Goal: Information Seeking & Learning: Learn about a topic

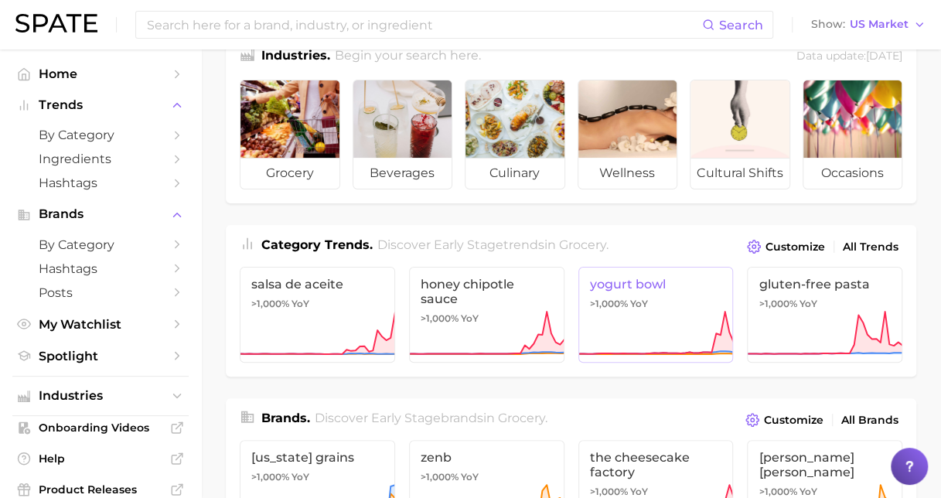
scroll to position [77, 0]
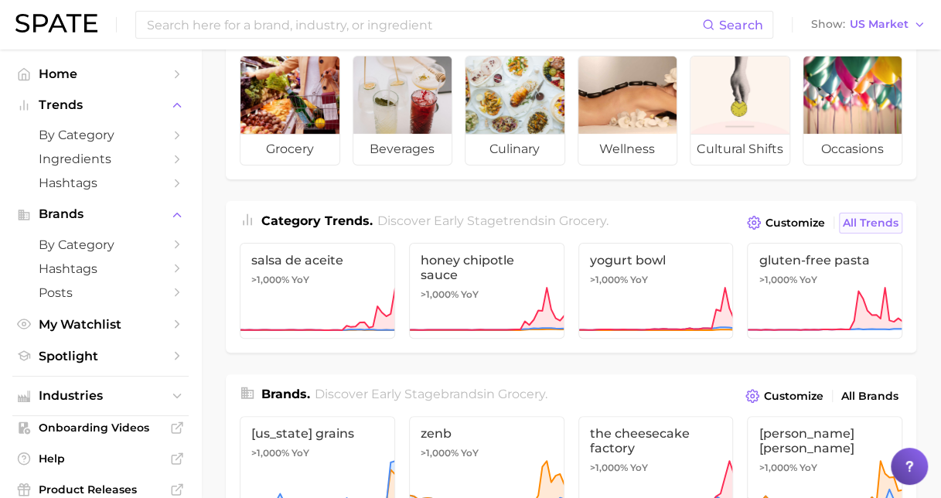
click at [862, 217] on span "All Trends" at bounding box center [871, 223] width 56 height 13
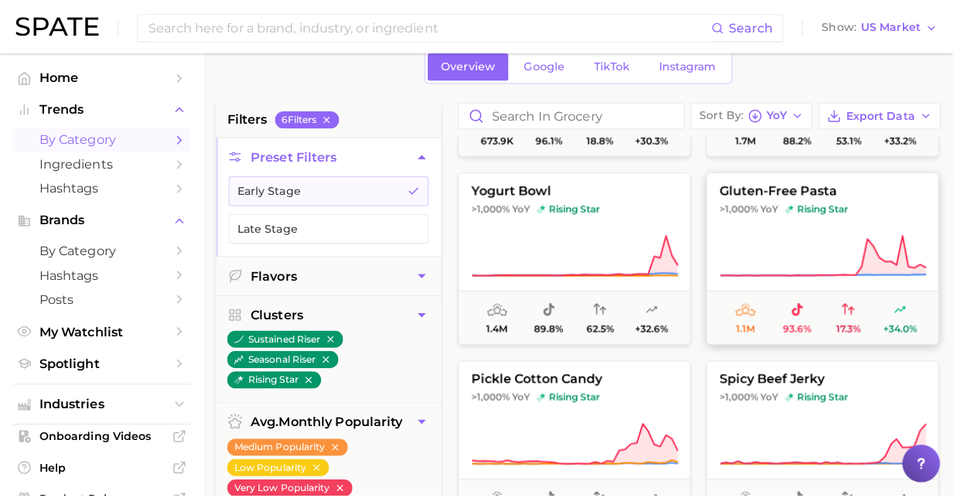
scroll to position [232, 0]
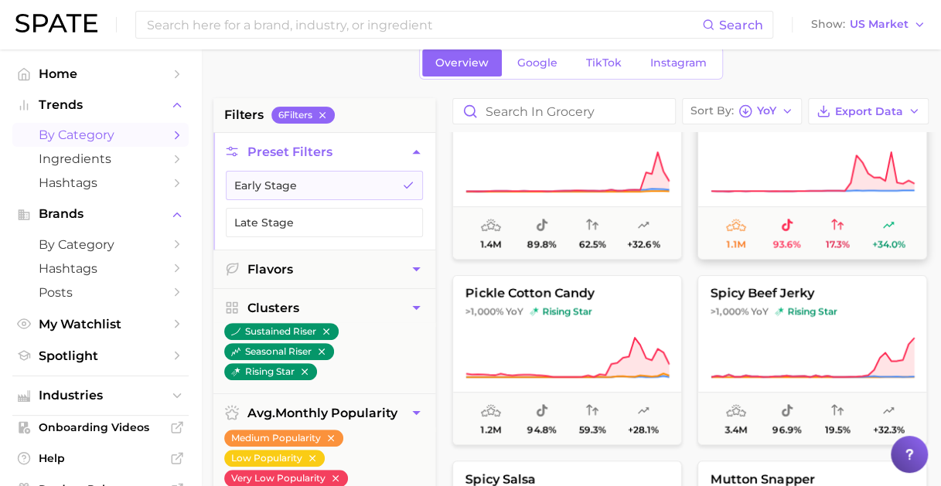
click at [730, 235] on span "1.1m" at bounding box center [736, 233] width 51 height 33
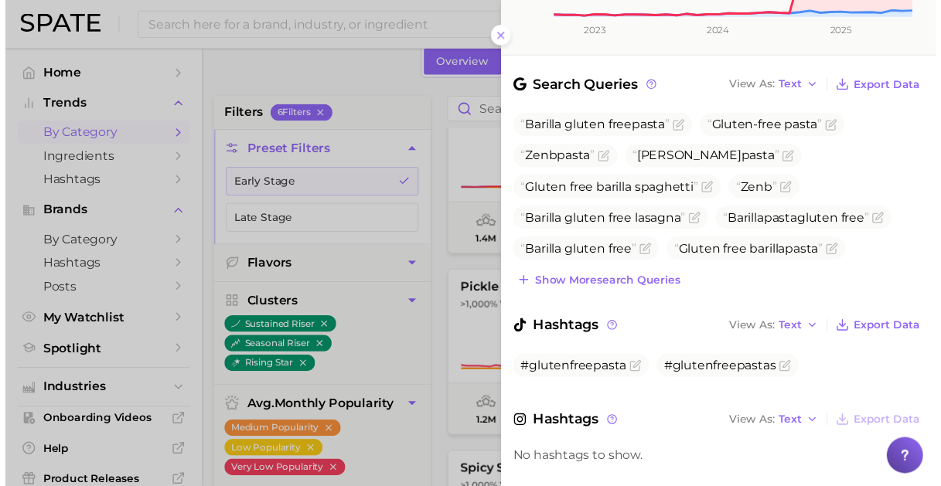
scroll to position [0, 0]
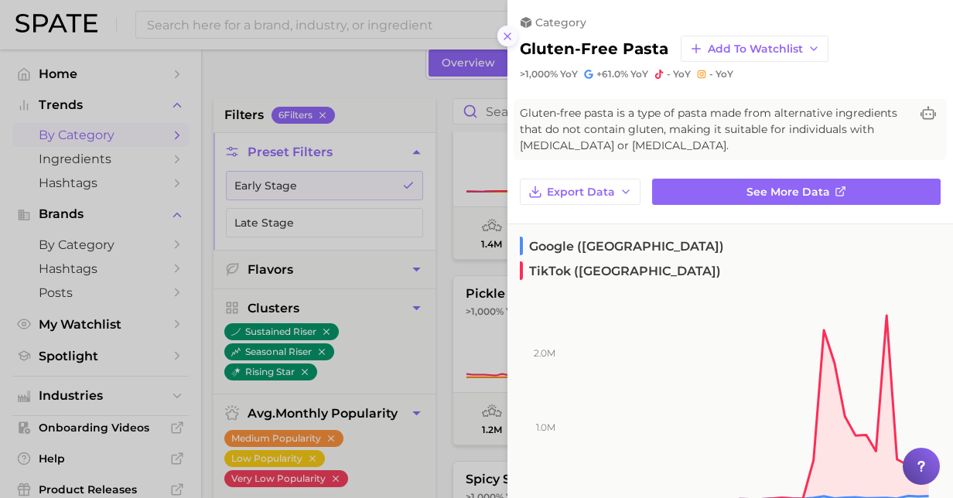
click at [510, 35] on icon at bounding box center [507, 36] width 12 height 12
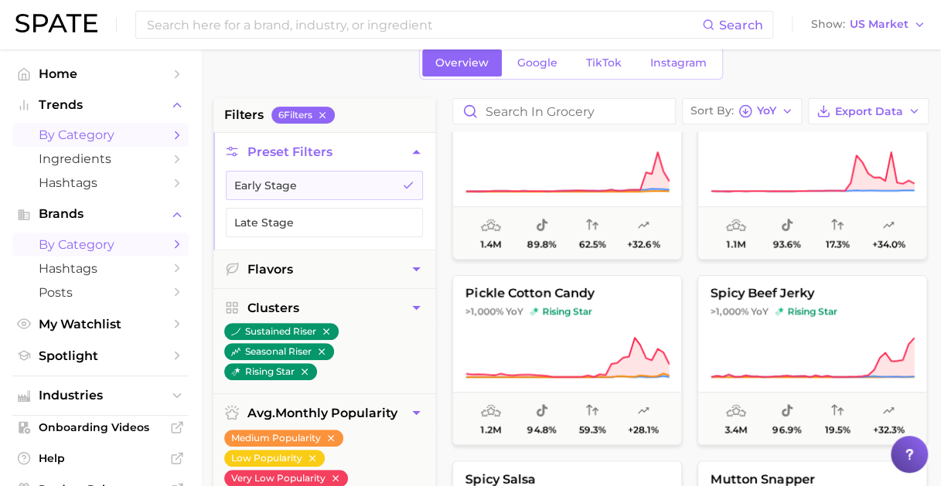
click at [77, 236] on link "by Category" at bounding box center [100, 245] width 176 height 24
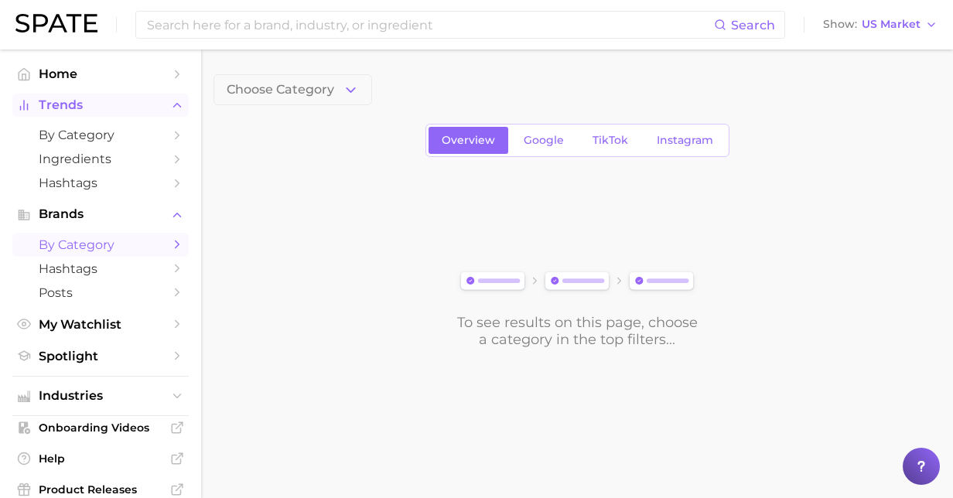
click at [68, 101] on span "Trends" at bounding box center [101, 105] width 124 height 14
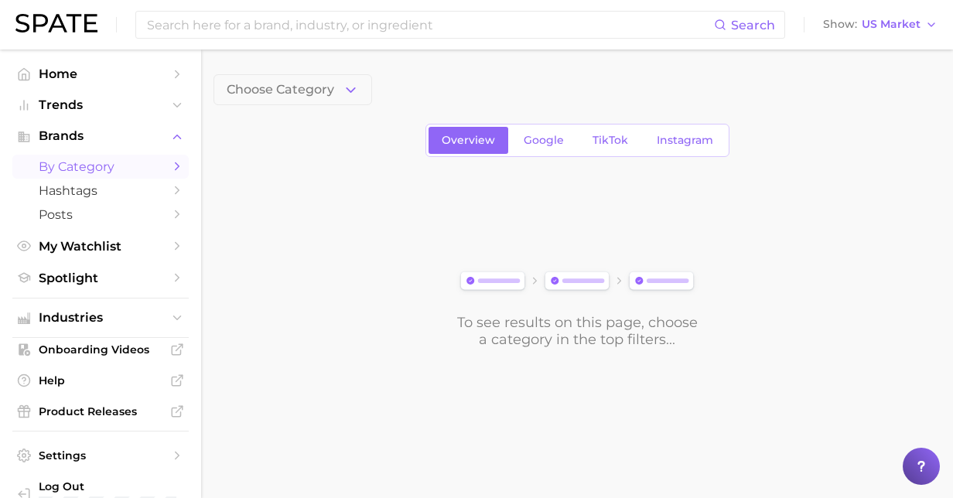
click at [76, 169] on span "by Category" at bounding box center [101, 166] width 124 height 15
click at [64, 107] on span "Trends" at bounding box center [101, 105] width 124 height 14
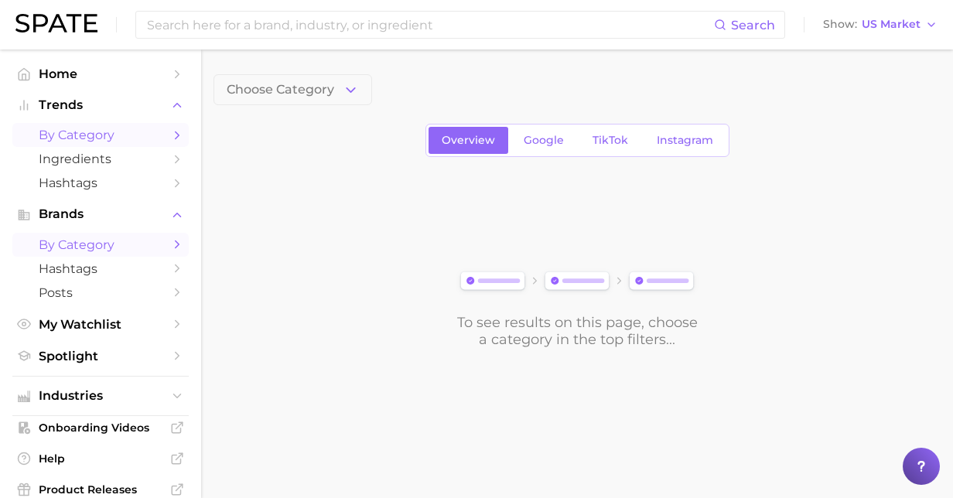
click at [85, 131] on span "by Category" at bounding box center [101, 135] width 124 height 15
click at [356, 85] on icon "button" at bounding box center [351, 90] width 16 height 16
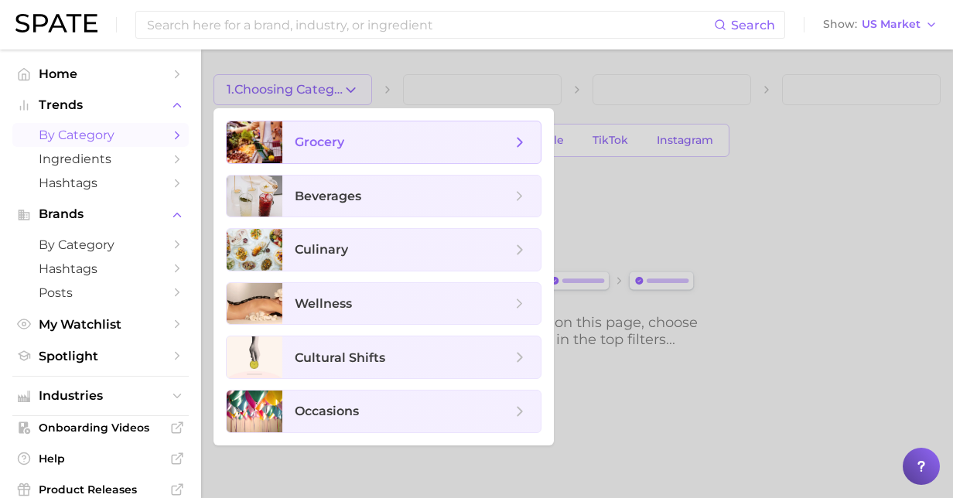
click at [373, 139] on span "grocery" at bounding box center [403, 142] width 217 height 17
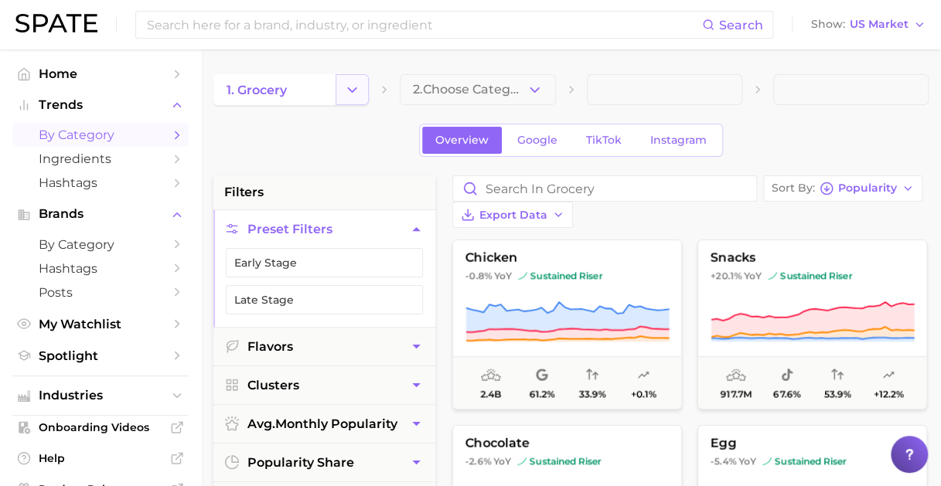
click at [356, 92] on icon "Change Category" at bounding box center [352, 90] width 16 height 16
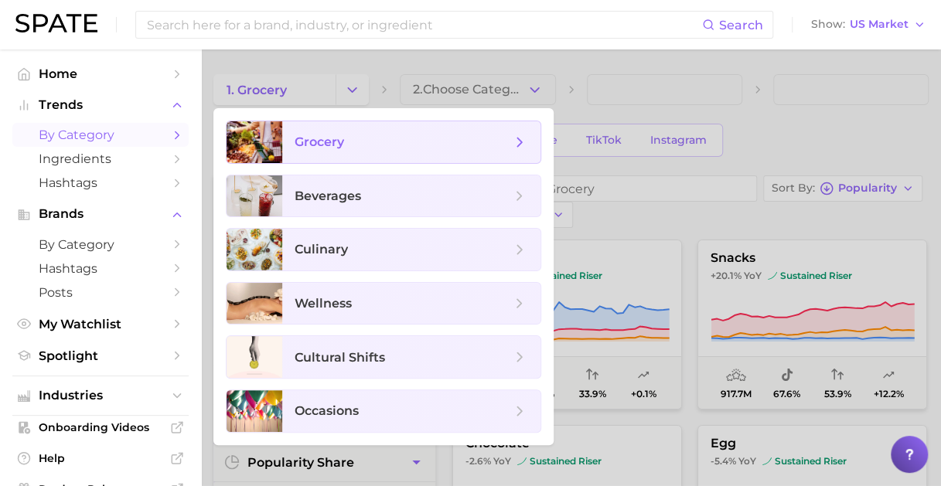
click at [524, 149] on icon at bounding box center [519, 142] width 17 height 17
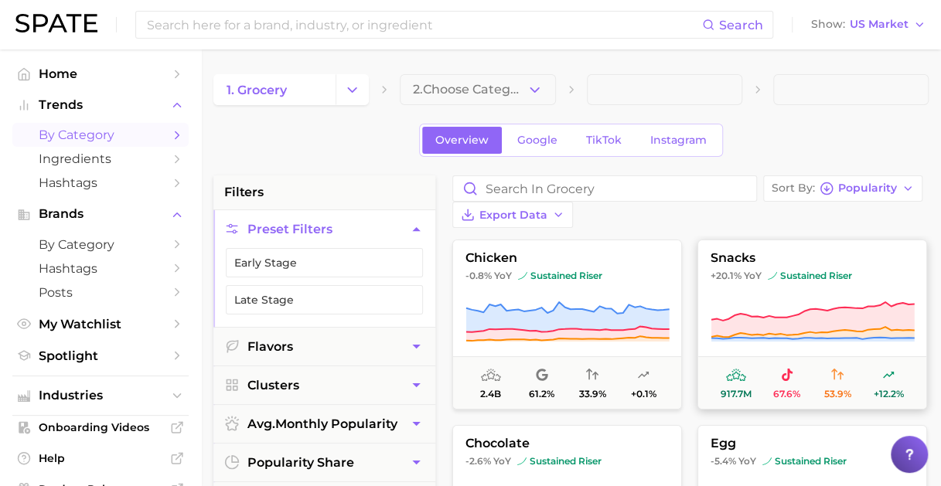
click at [760, 257] on span "snacks" at bounding box center [812, 258] width 228 height 14
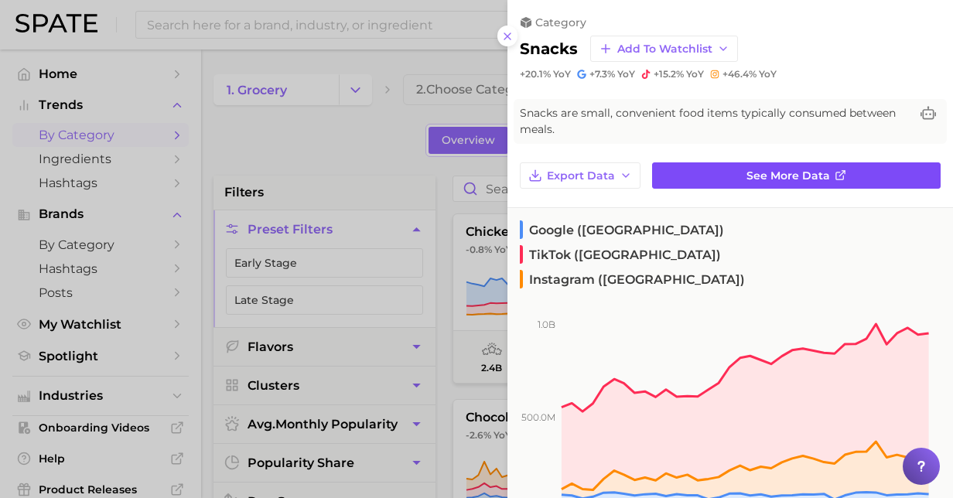
click at [781, 179] on span "See more data" at bounding box center [788, 175] width 84 height 13
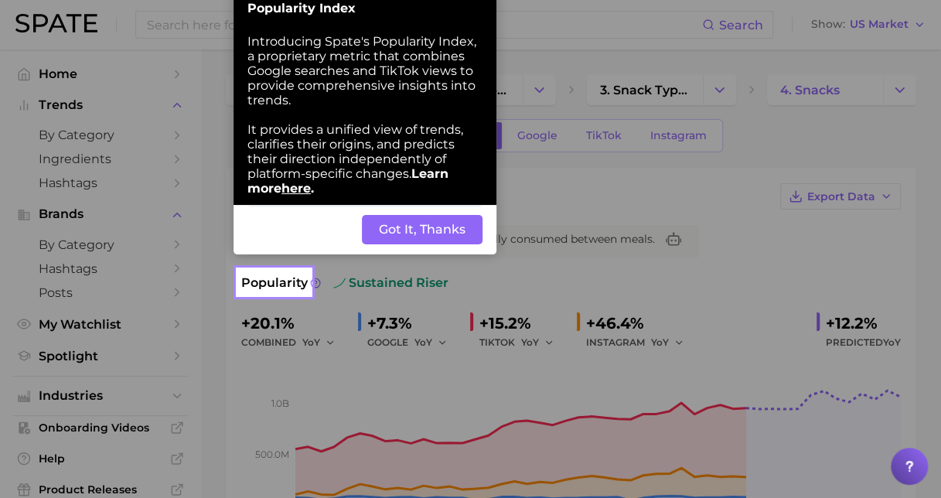
click at [433, 238] on button "Got It, Thanks" at bounding box center [422, 229] width 121 height 29
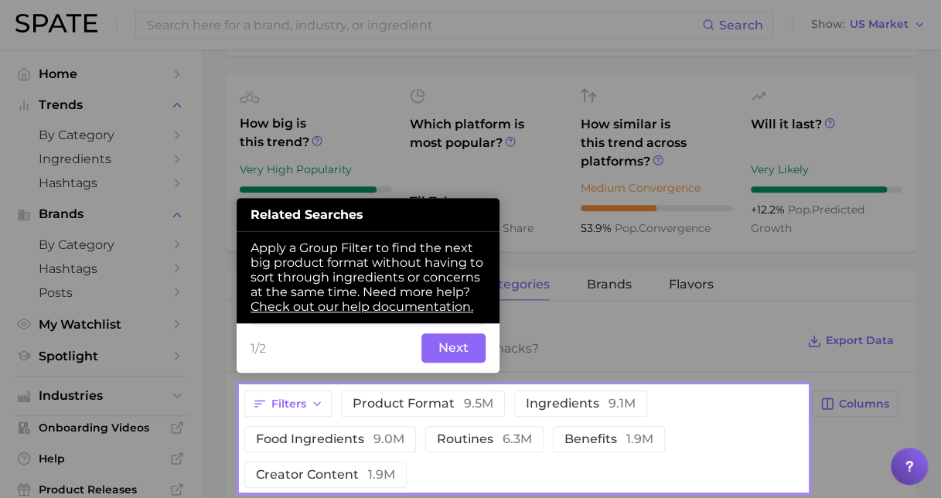
scroll to position [533, 0]
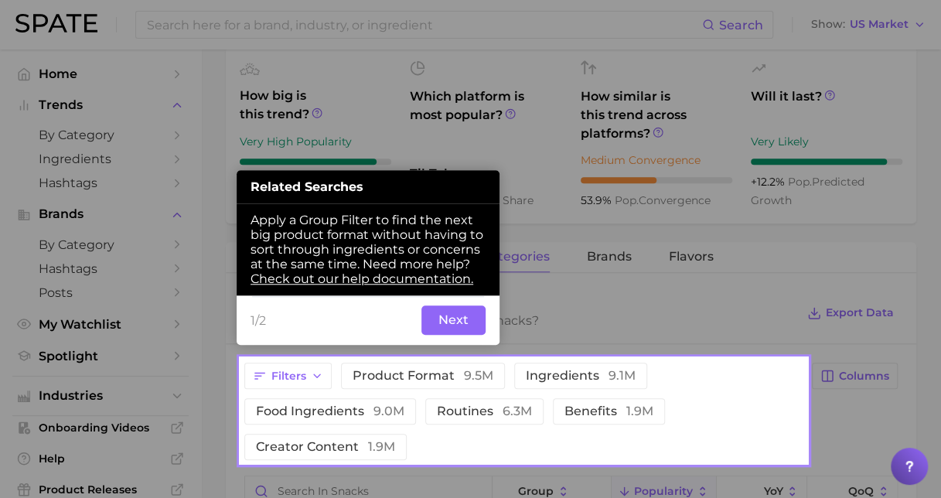
click at [458, 316] on button "Next" at bounding box center [454, 319] width 64 height 29
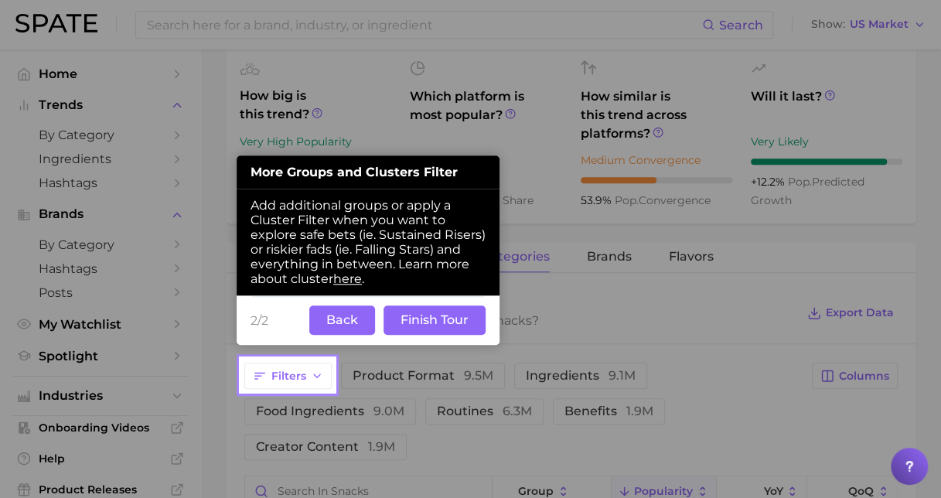
click at [419, 319] on button "Finish Tour" at bounding box center [435, 319] width 102 height 29
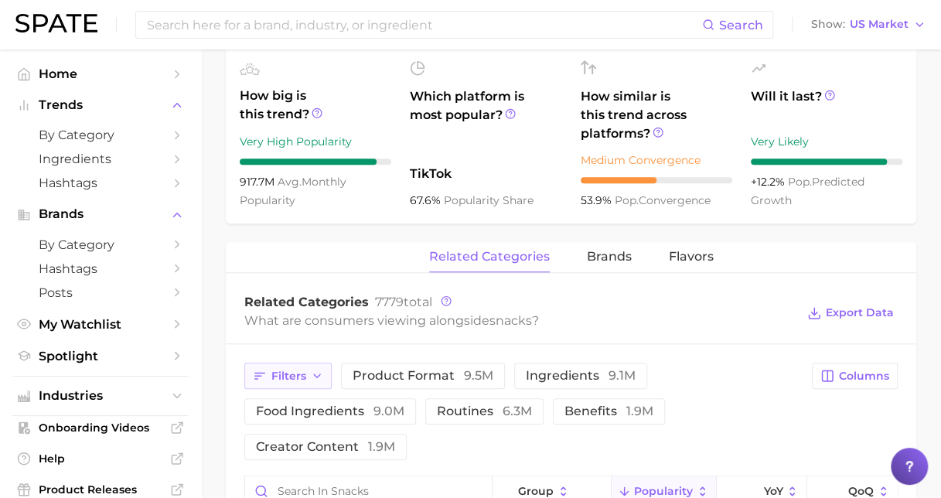
click at [320, 371] on icon "button" at bounding box center [317, 376] width 12 height 12
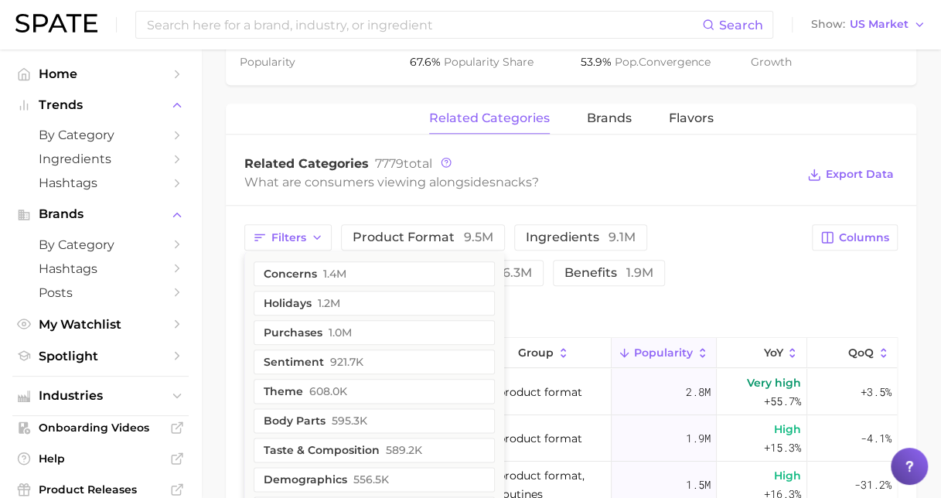
scroll to position [696, 0]
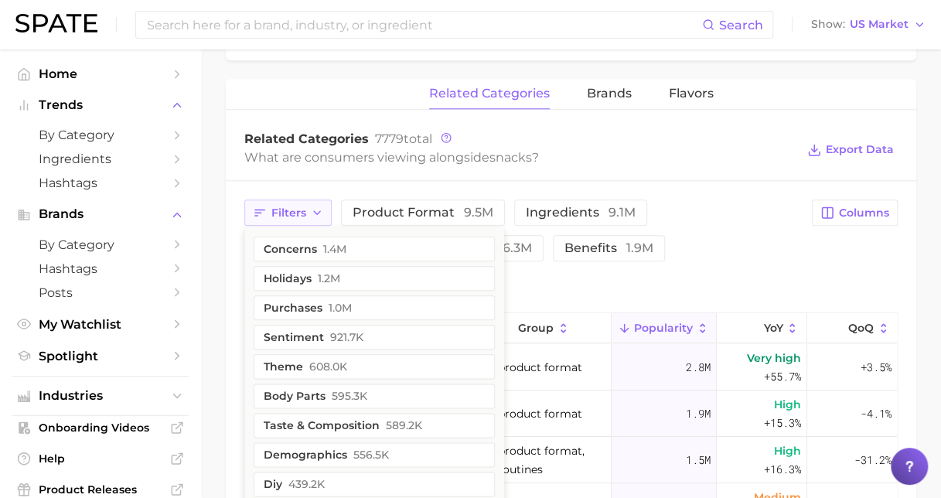
click at [318, 208] on icon "button" at bounding box center [317, 212] width 12 height 12
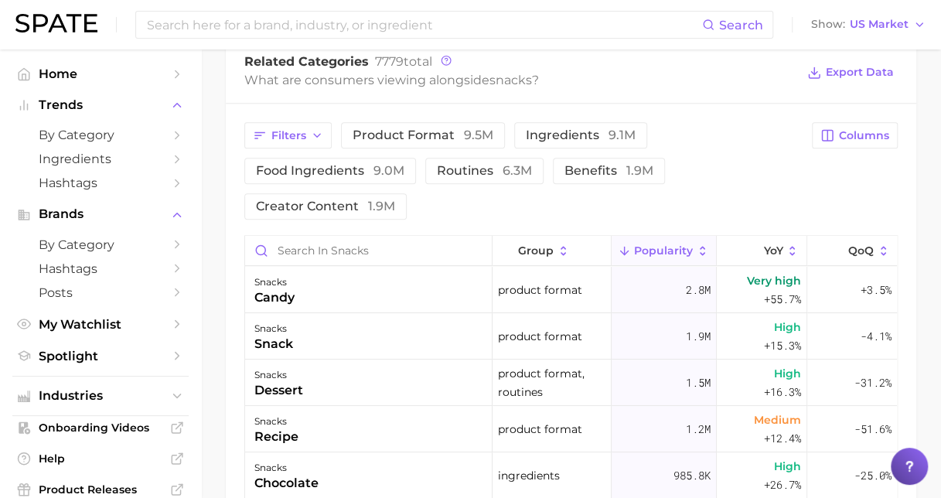
scroll to position [851, 0]
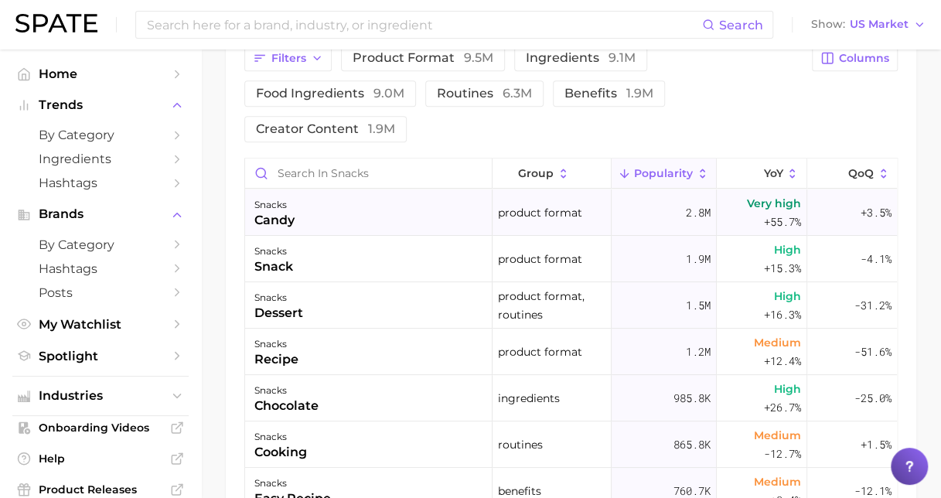
click at [309, 213] on div "snacks candy" at bounding box center [368, 212] width 247 height 46
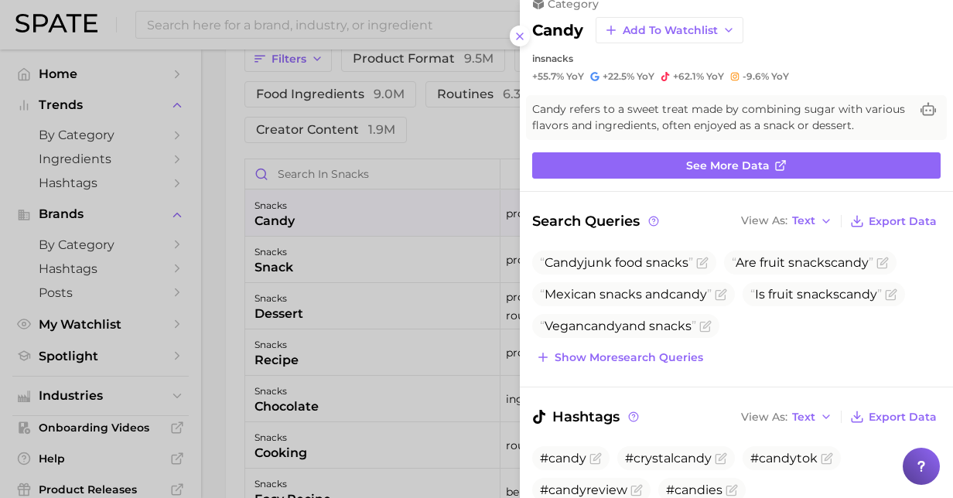
scroll to position [0, 0]
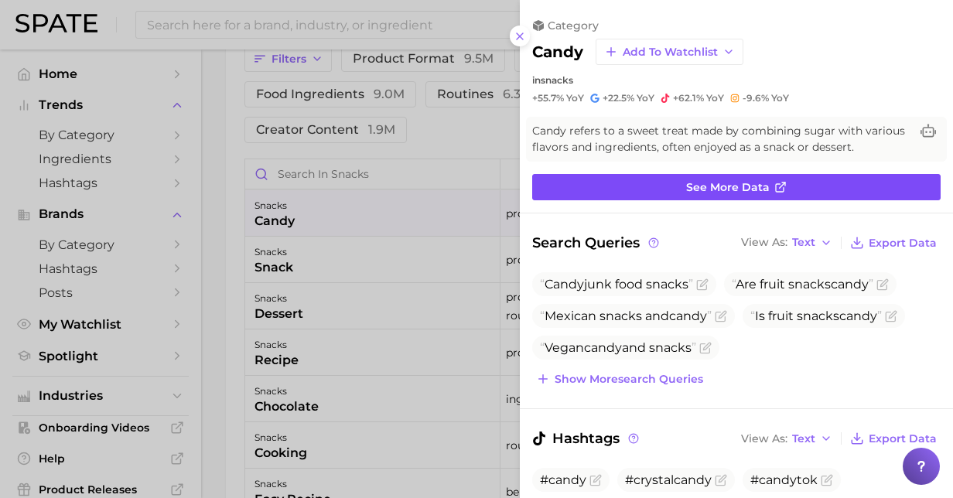
click at [774, 188] on icon at bounding box center [780, 187] width 12 height 12
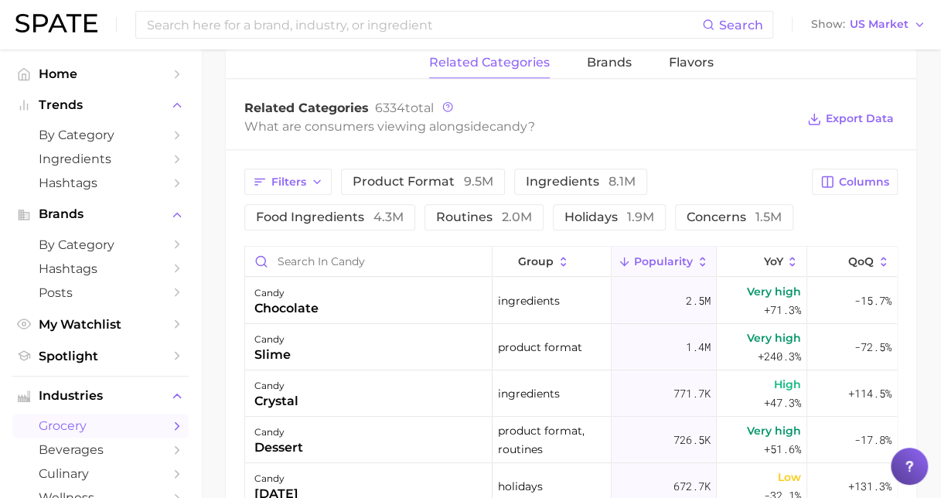
scroll to position [735, 0]
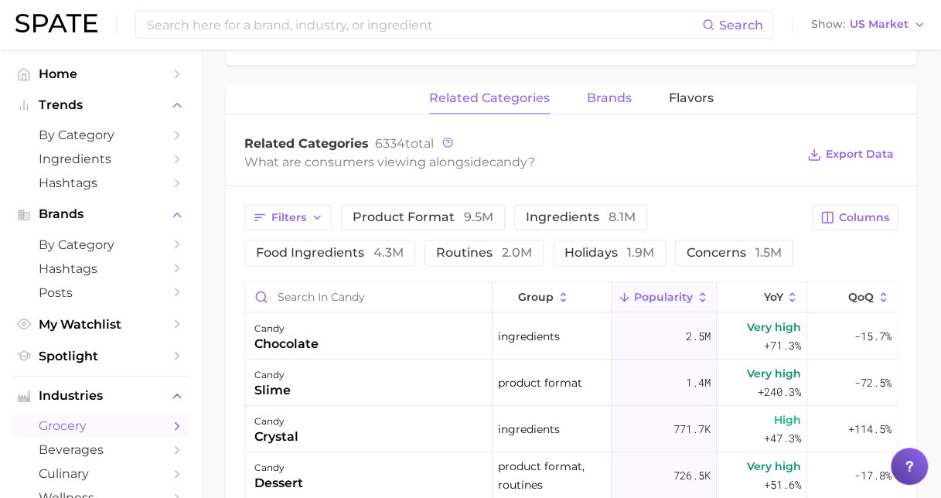
click at [617, 99] on span "brands" at bounding box center [609, 98] width 45 height 14
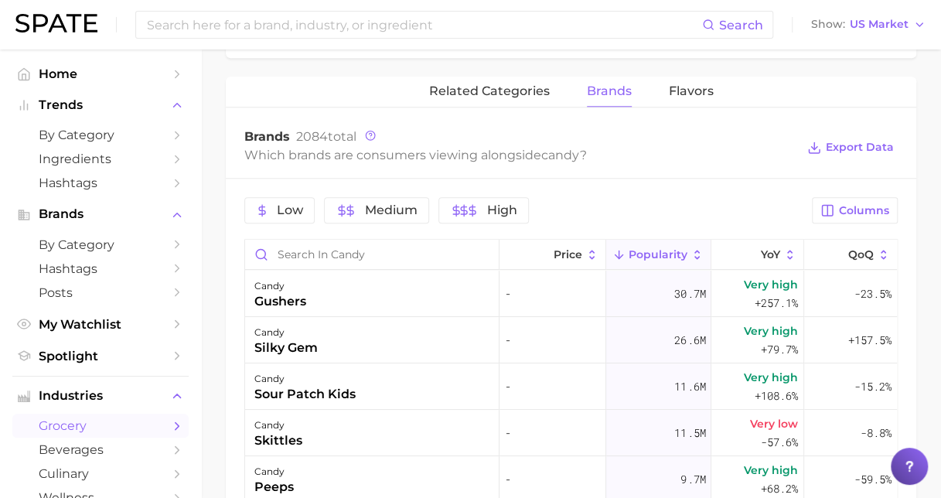
scroll to position [740, 0]
click at [787, 257] on icon at bounding box center [789, 255] width 5 height 9
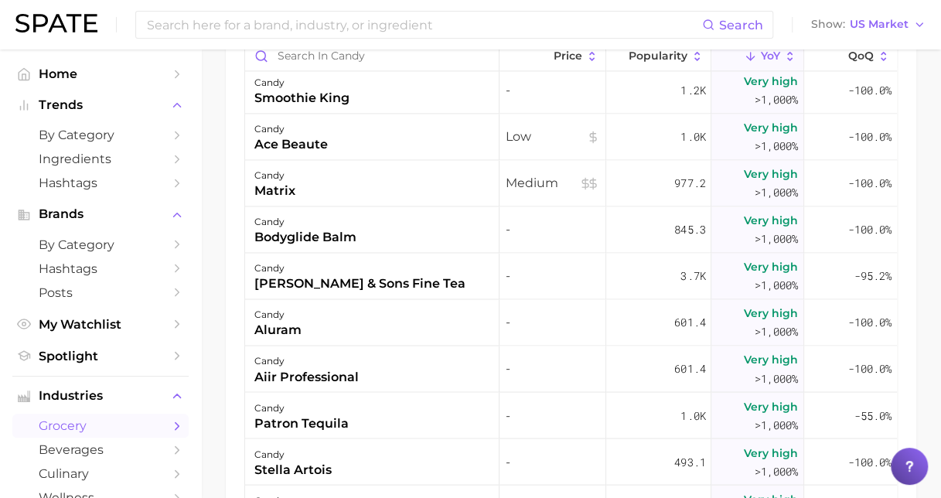
scroll to position [1083, 0]
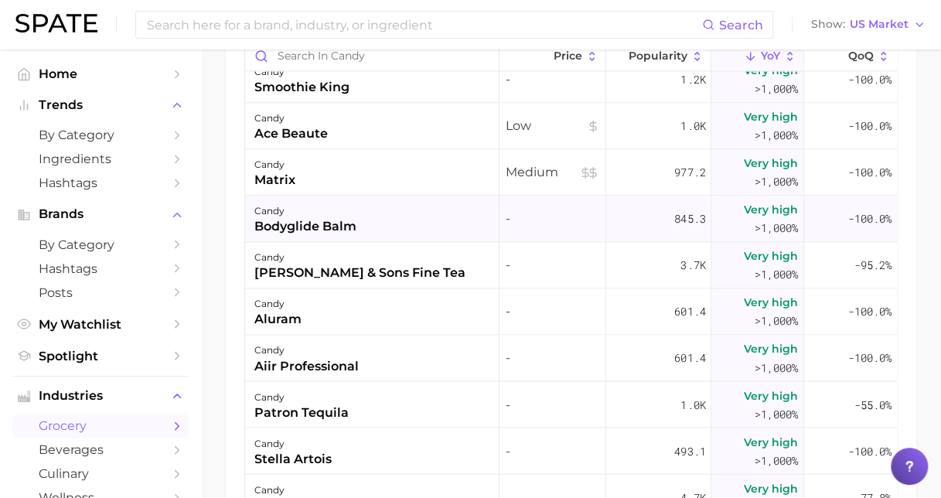
click at [348, 224] on div "bodyglide balm" at bounding box center [305, 226] width 102 height 19
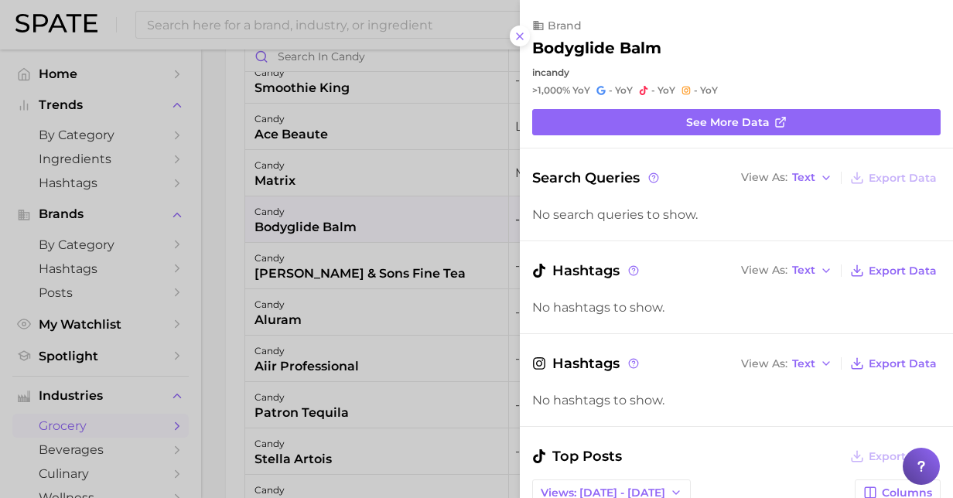
click at [900, 19] on div "brand" at bounding box center [736, 26] width 408 height 14
click at [524, 35] on icon at bounding box center [520, 36] width 12 height 12
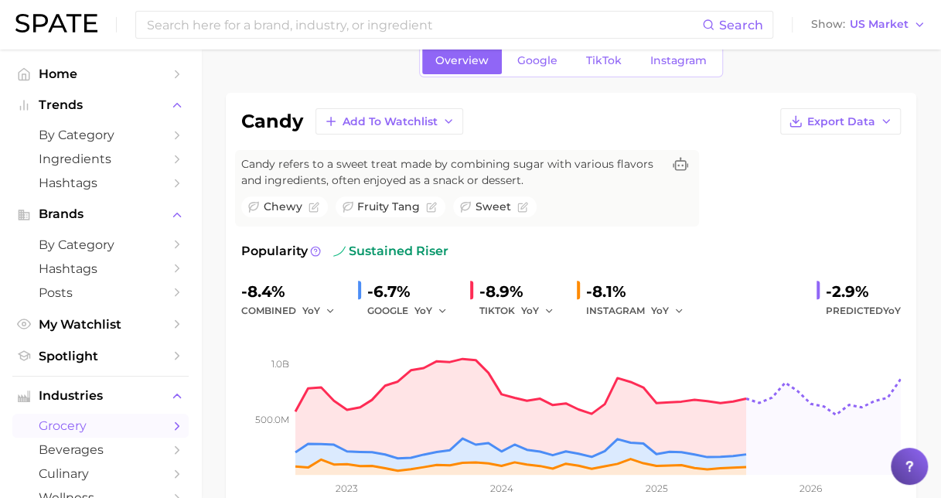
scroll to position [0, 0]
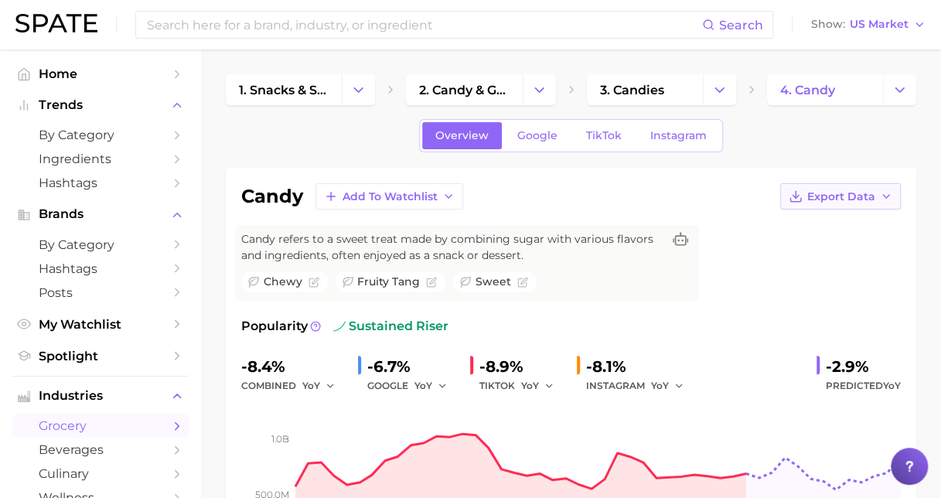
click at [845, 200] on span "Export Data" at bounding box center [841, 196] width 68 height 13
click at [824, 227] on span "Time Series CSV" at bounding box center [802, 225] width 90 height 13
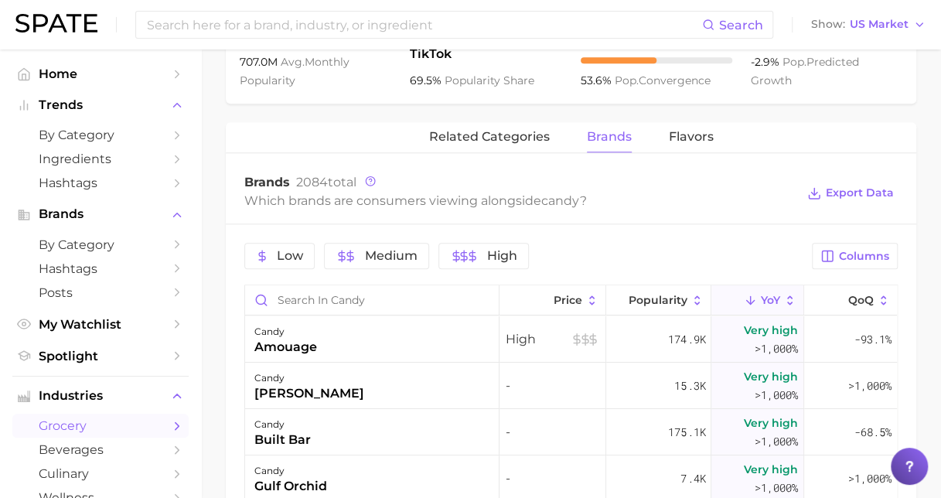
scroll to position [773, 0]
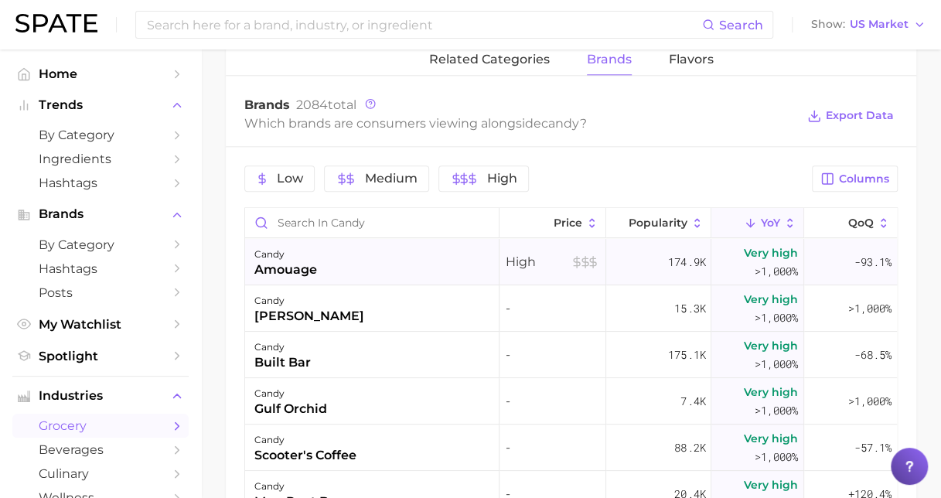
click at [319, 266] on div "candy amouage" at bounding box center [372, 262] width 254 height 46
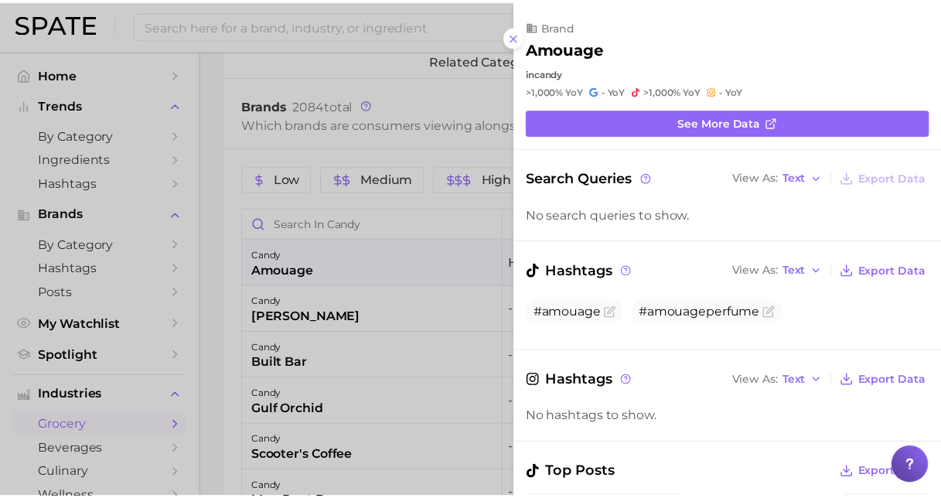
scroll to position [0, 0]
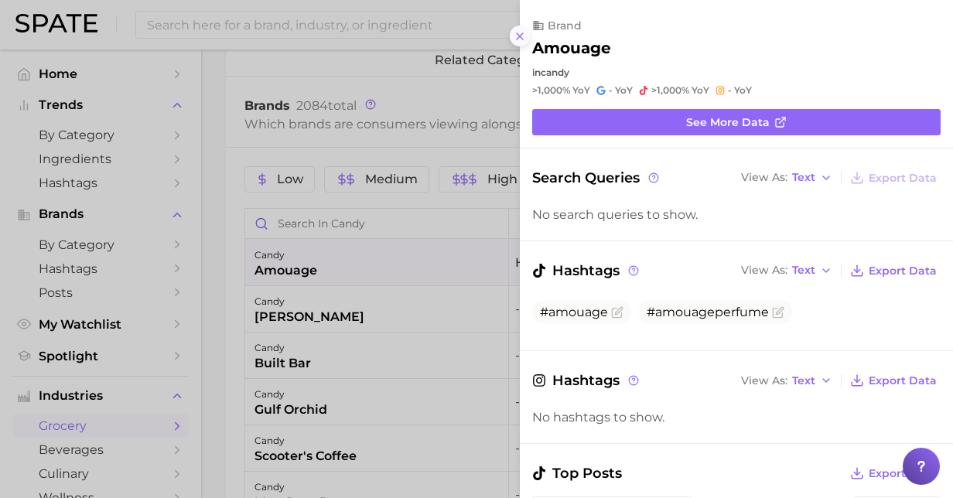
click at [517, 33] on line at bounding box center [520, 36] width 6 height 6
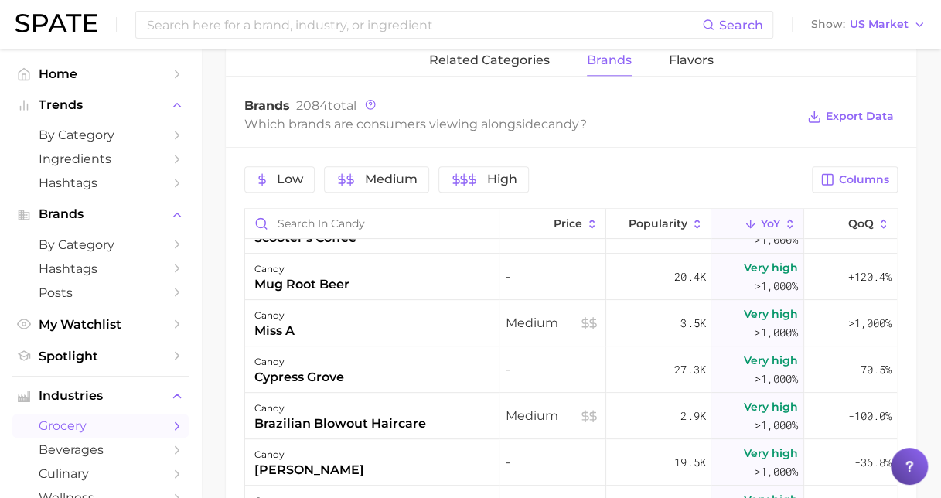
scroll to position [232, 0]
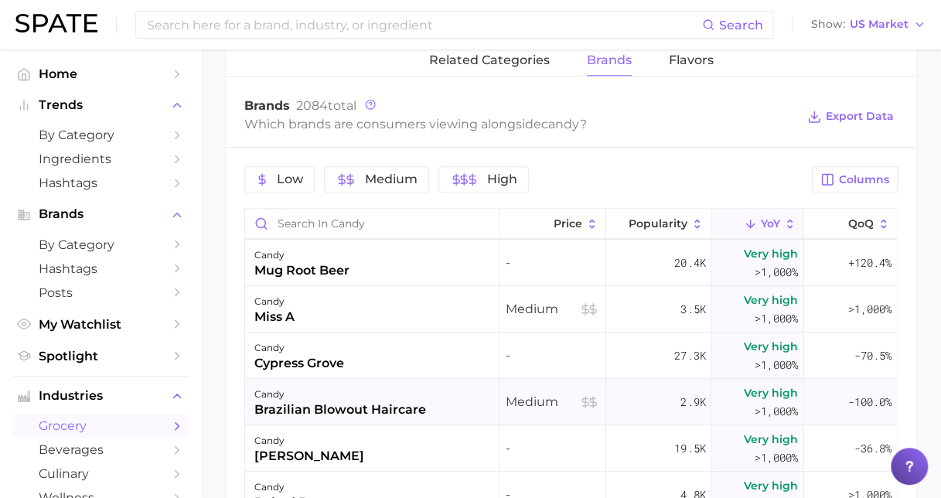
click at [439, 401] on div "candy brazilian blowout haircare" at bounding box center [372, 402] width 254 height 46
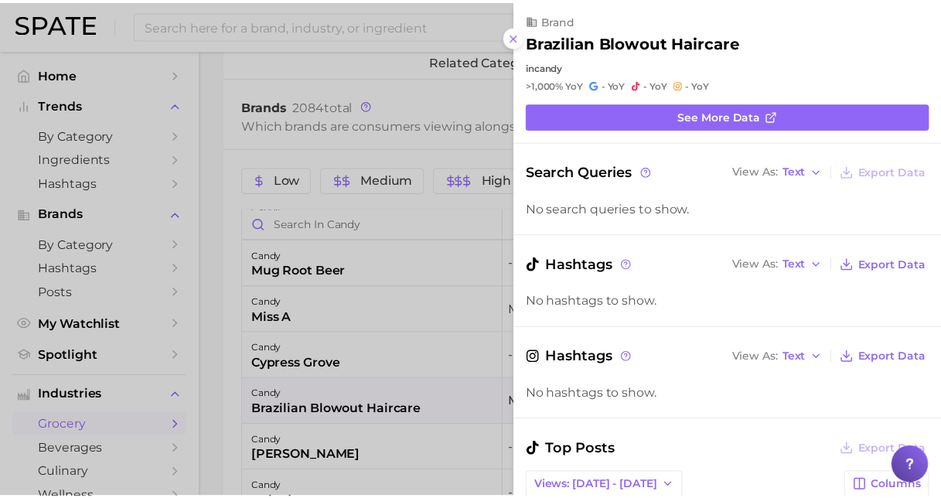
scroll to position [0, 0]
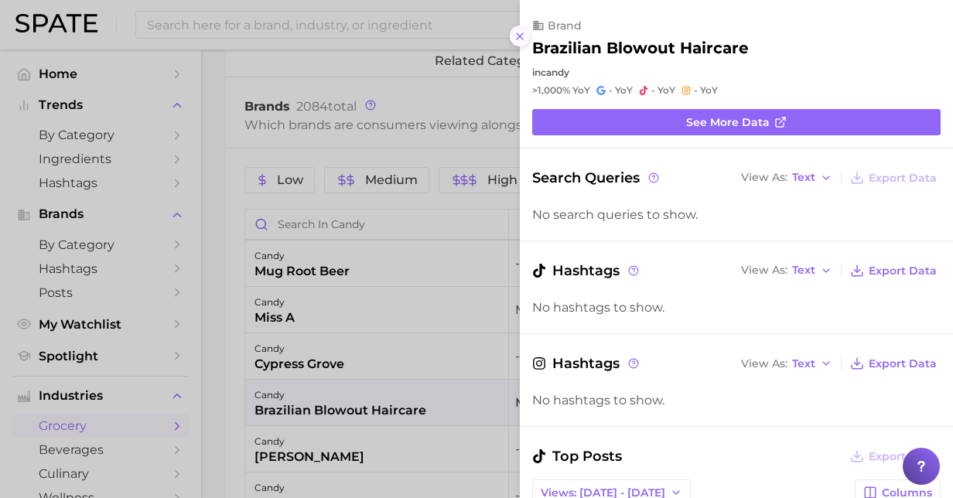
click at [526, 34] on button at bounding box center [520, 36] width 21 height 21
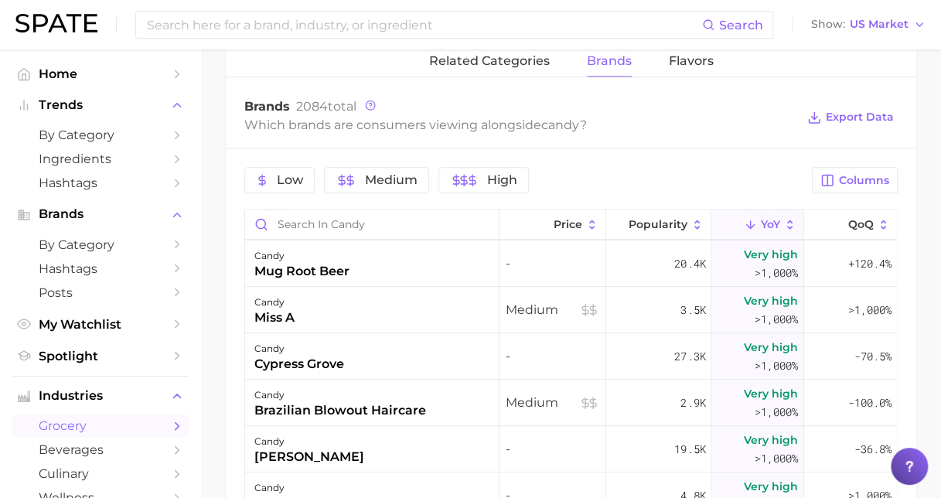
drag, startPoint x: 925, startPoint y: 176, endPoint x: 911, endPoint y: 183, distance: 15.2
click at [925, 176] on main "1. snacks & sweets 2. candy & gum 3. candies 4. candy Overview Google TikTok In…" at bounding box center [571, 40] width 740 height 1525
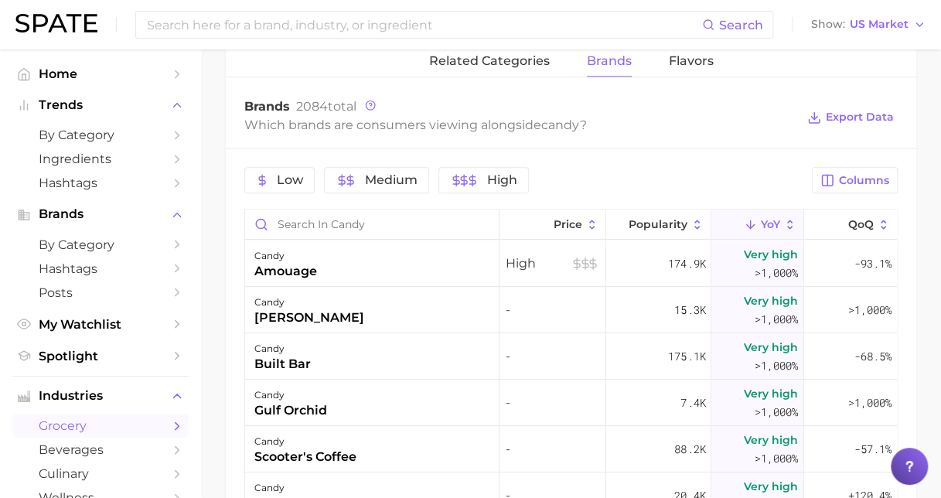
click at [929, 104] on main "1. snacks & sweets 2. candy & gum 3. candies 4. candy Overview Google TikTok In…" at bounding box center [571, 40] width 740 height 1525
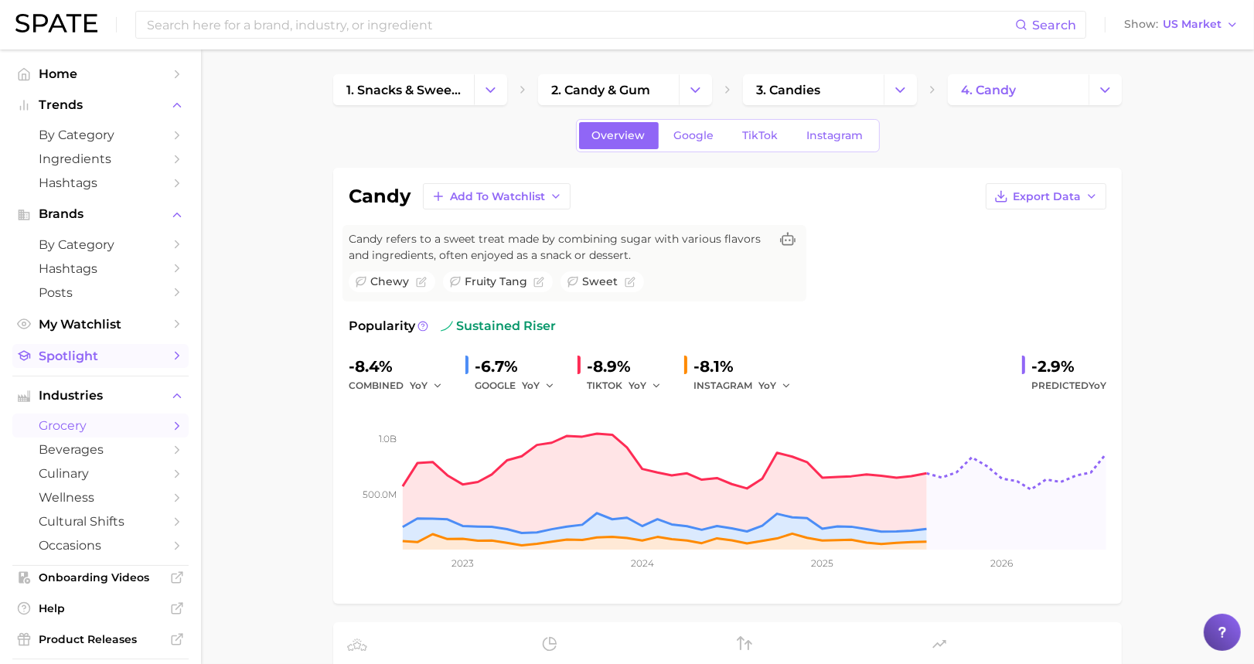
click at [67, 356] on span "Spotlight" at bounding box center [101, 356] width 124 height 15
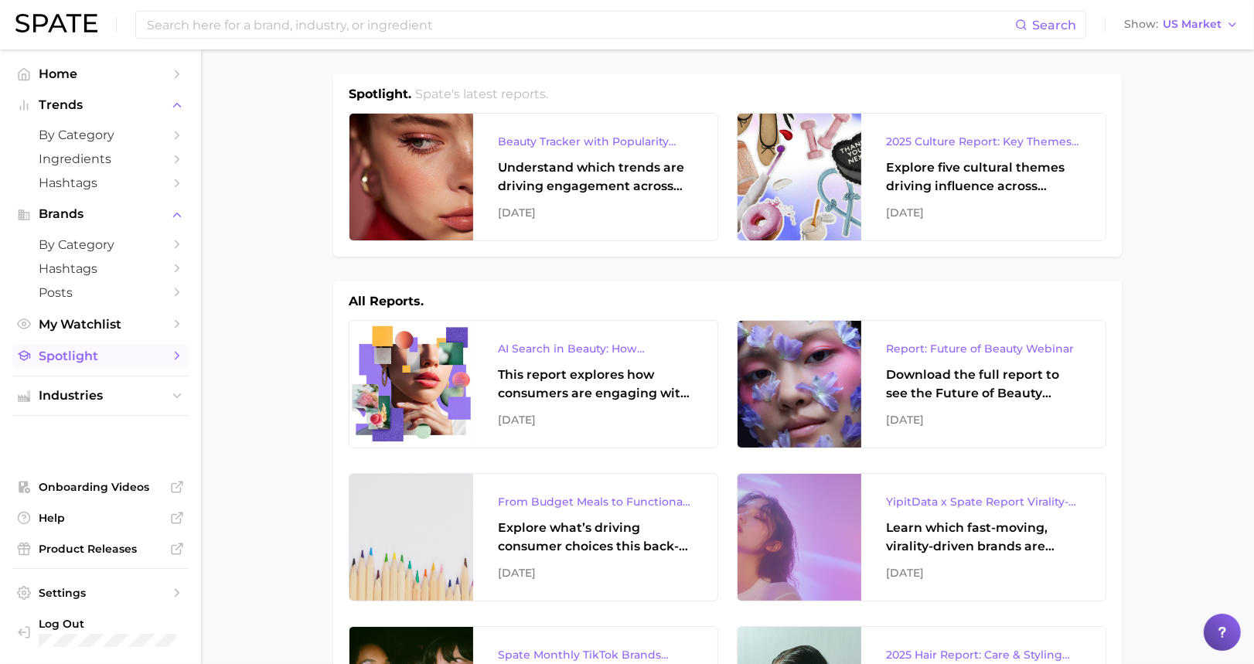
click at [85, 363] on span "Spotlight" at bounding box center [101, 356] width 124 height 15
click at [87, 140] on span "by Category" at bounding box center [101, 135] width 124 height 15
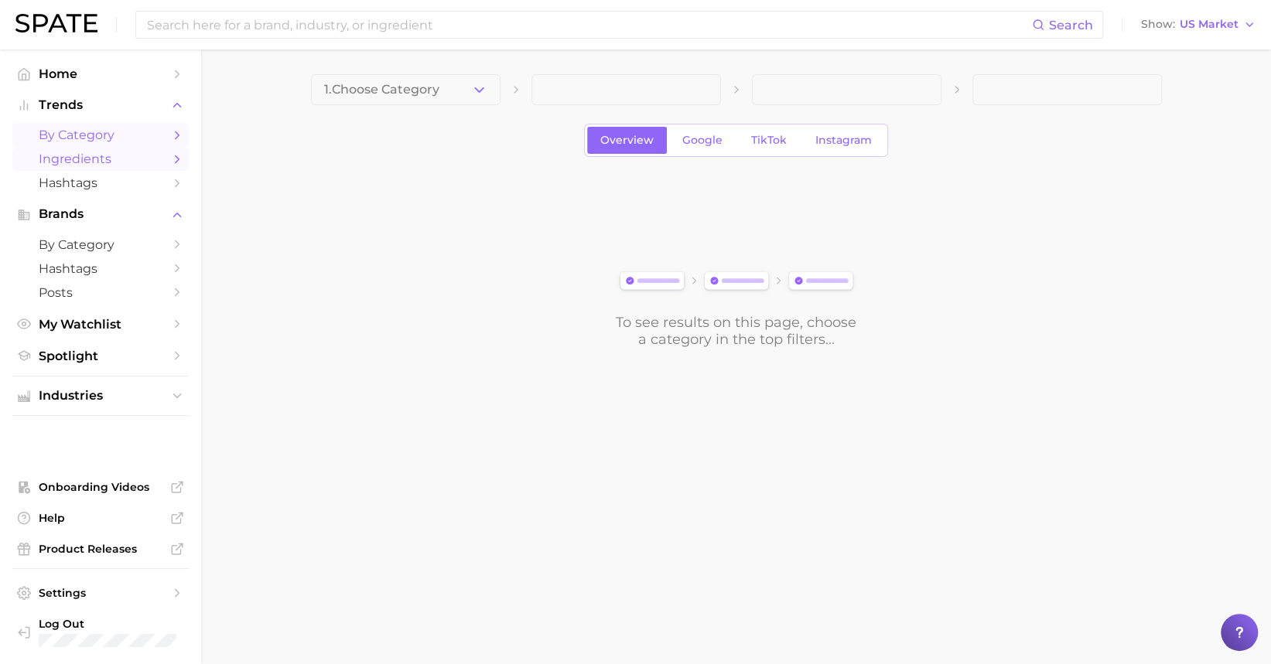
click at [93, 161] on span "Ingredients" at bounding box center [101, 159] width 124 height 15
click at [179, 162] on icon "Sidebar" at bounding box center [177, 159] width 14 height 14
click at [466, 91] on button "1. Choose Category" at bounding box center [405, 89] width 189 height 31
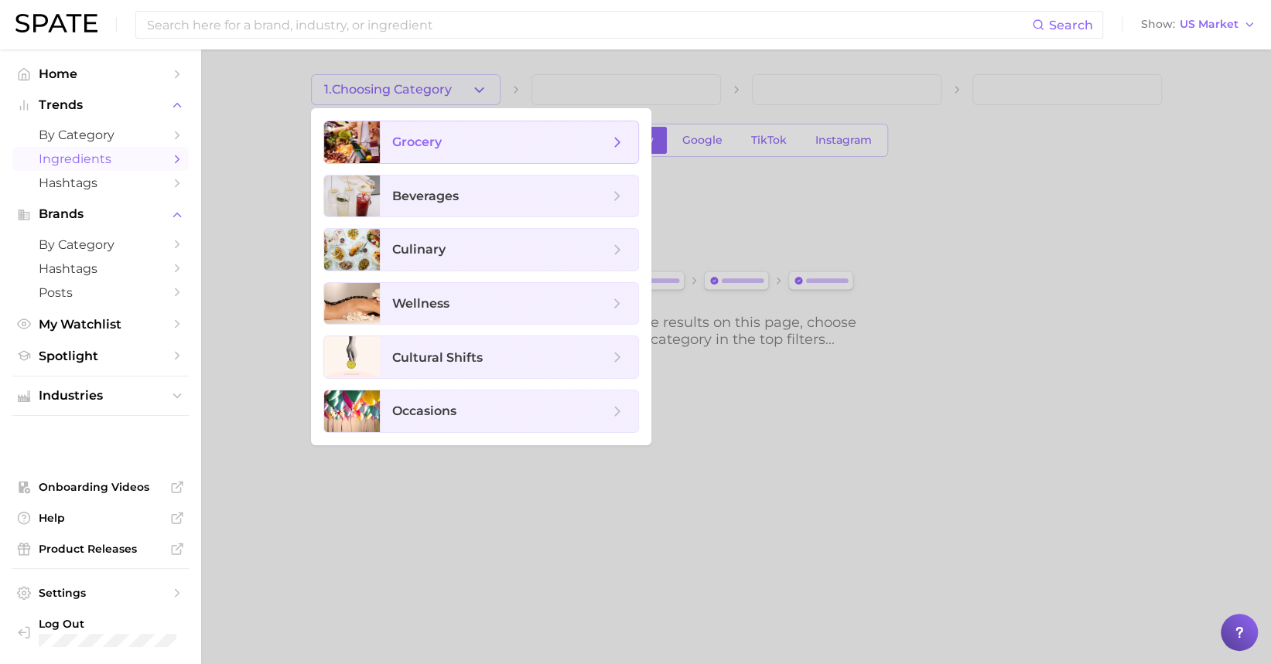
click at [618, 140] on polyline at bounding box center [617, 142] width 4 height 9
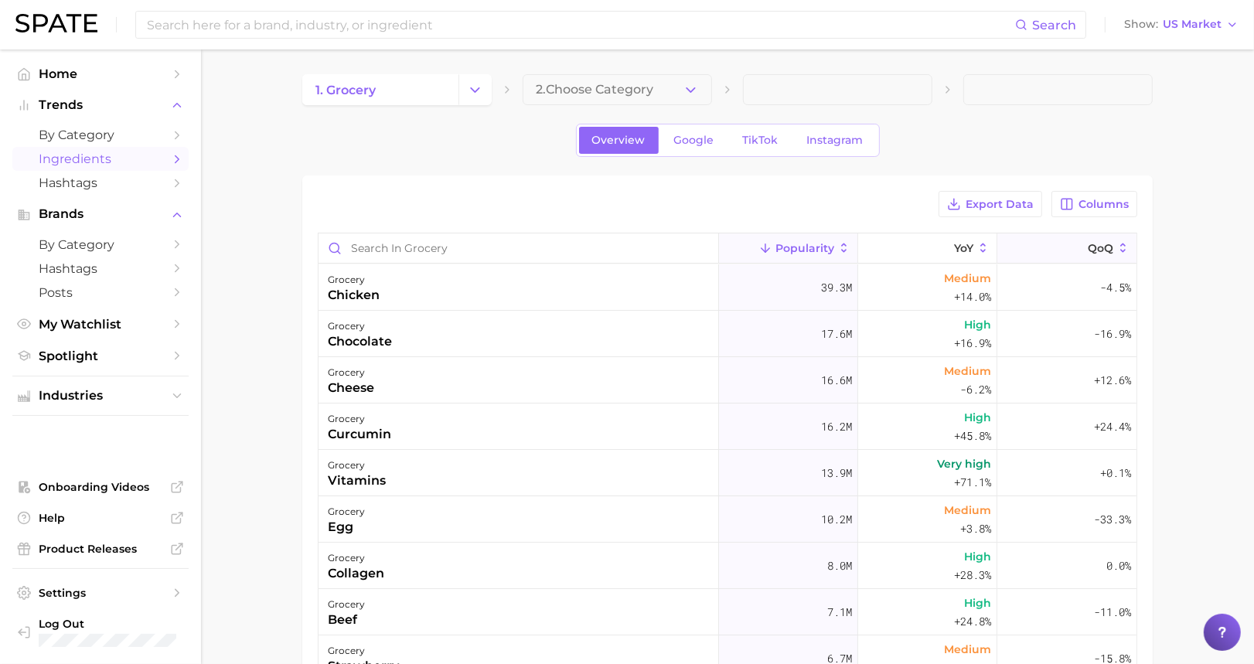
click at [952, 246] on span "QoQ" at bounding box center [1101, 248] width 26 height 12
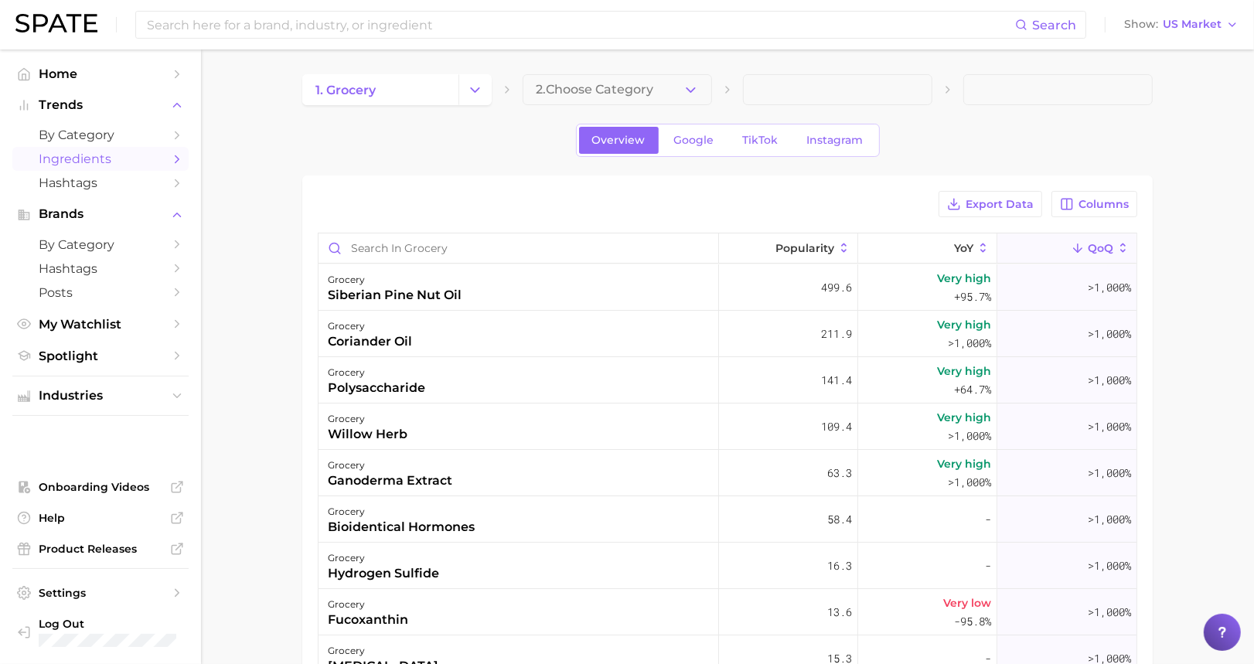
click at [952, 254] on main "1. grocery 2. Choose Category Overview Google TikTok Instagram Export Data Colu…" at bounding box center [727, 519] width 1053 height 940
click at [632, 80] on button "2. Choose Category" at bounding box center [617, 89] width 189 height 31
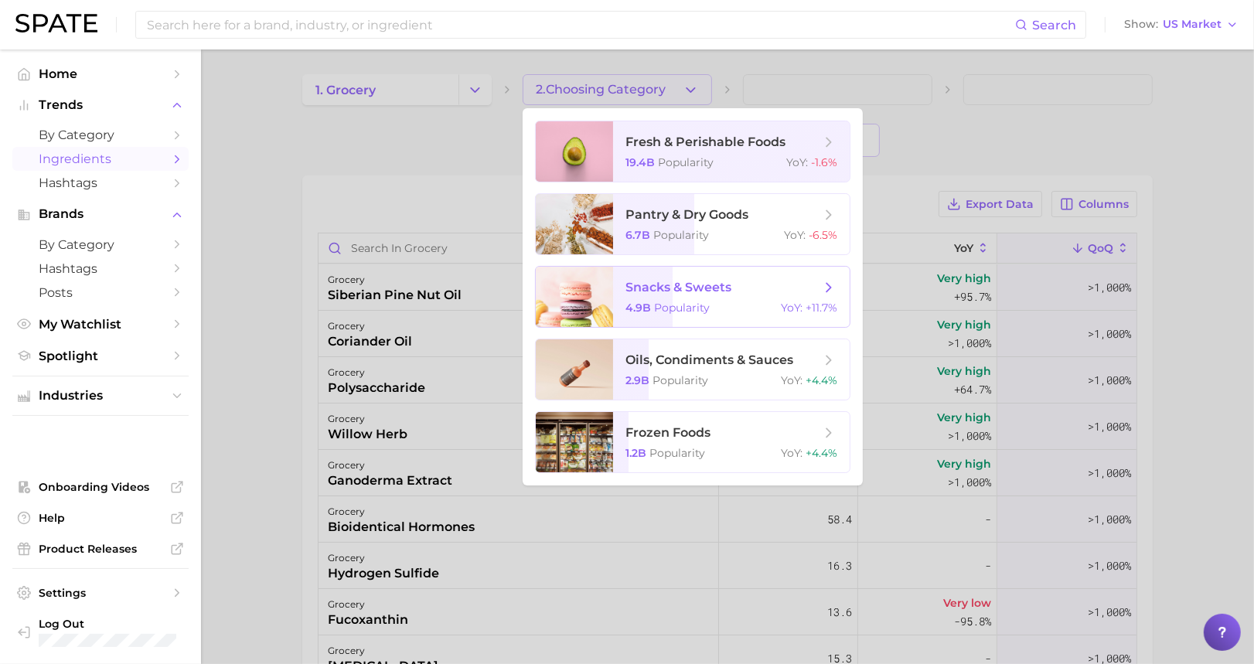
click at [688, 292] on span "snacks & sweets" at bounding box center [679, 287] width 106 height 15
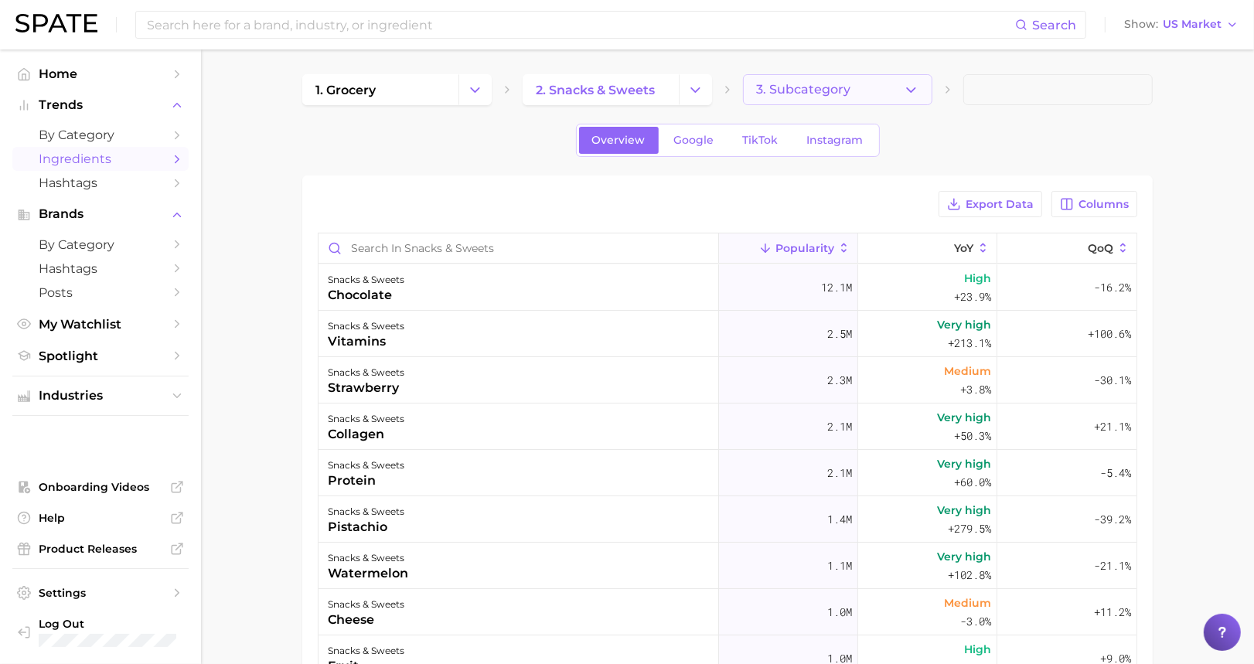
click at [876, 83] on button "3. Subcategory" at bounding box center [837, 89] width 189 height 31
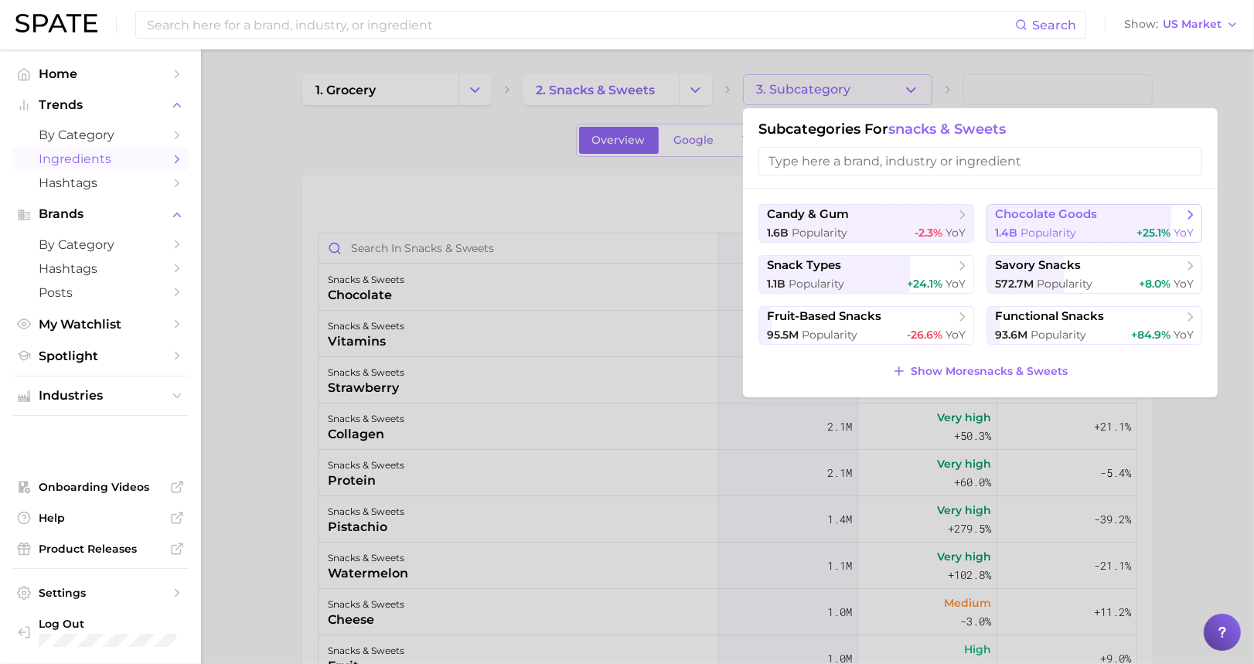
click at [952, 226] on span "Popularity" at bounding box center [1049, 233] width 56 height 14
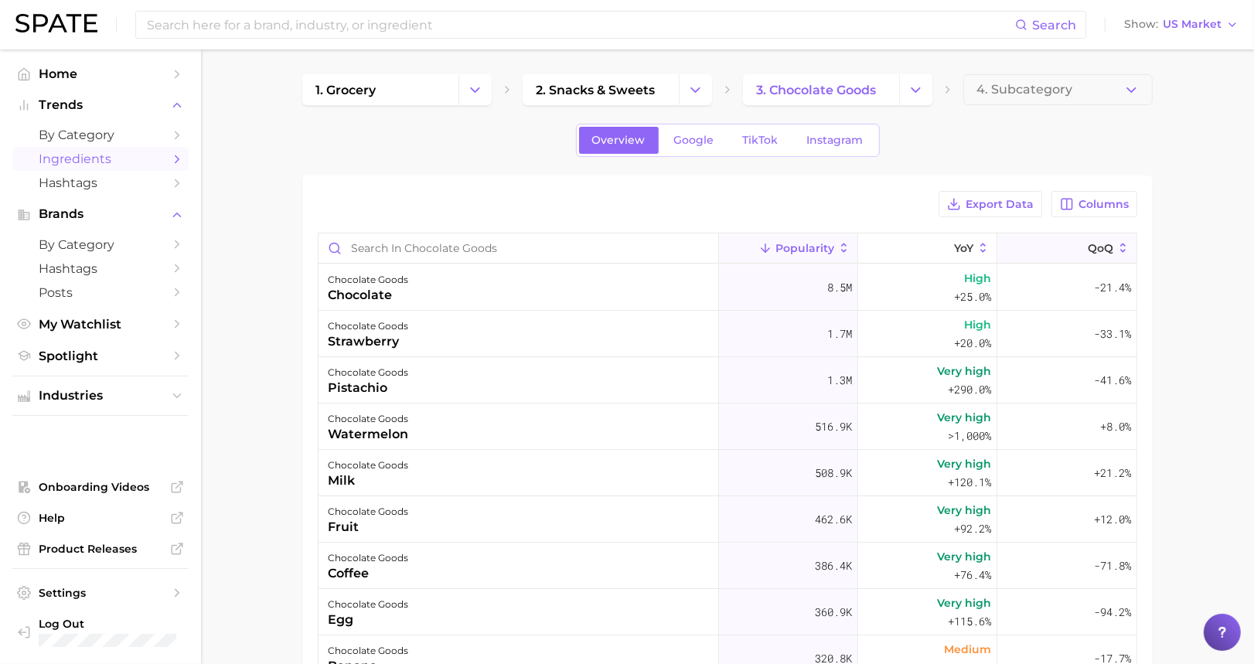
click at [952, 251] on button "QoQ" at bounding box center [1067, 249] width 139 height 30
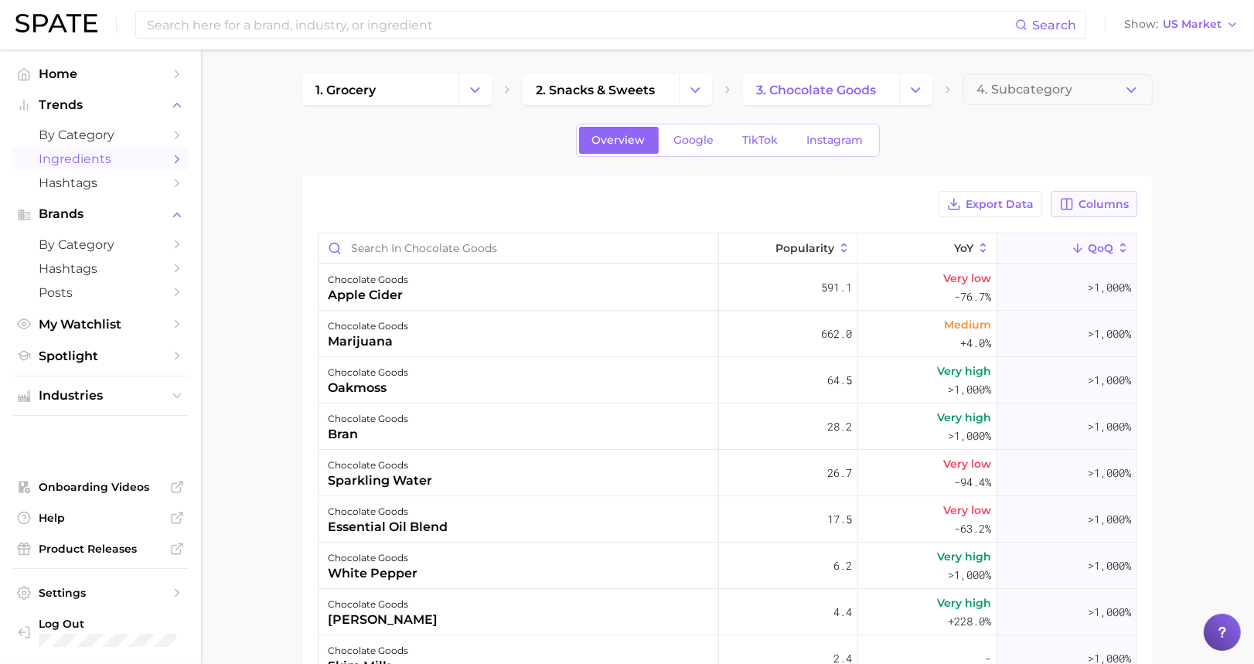
click at [952, 198] on span "Columns" at bounding box center [1104, 204] width 50 height 13
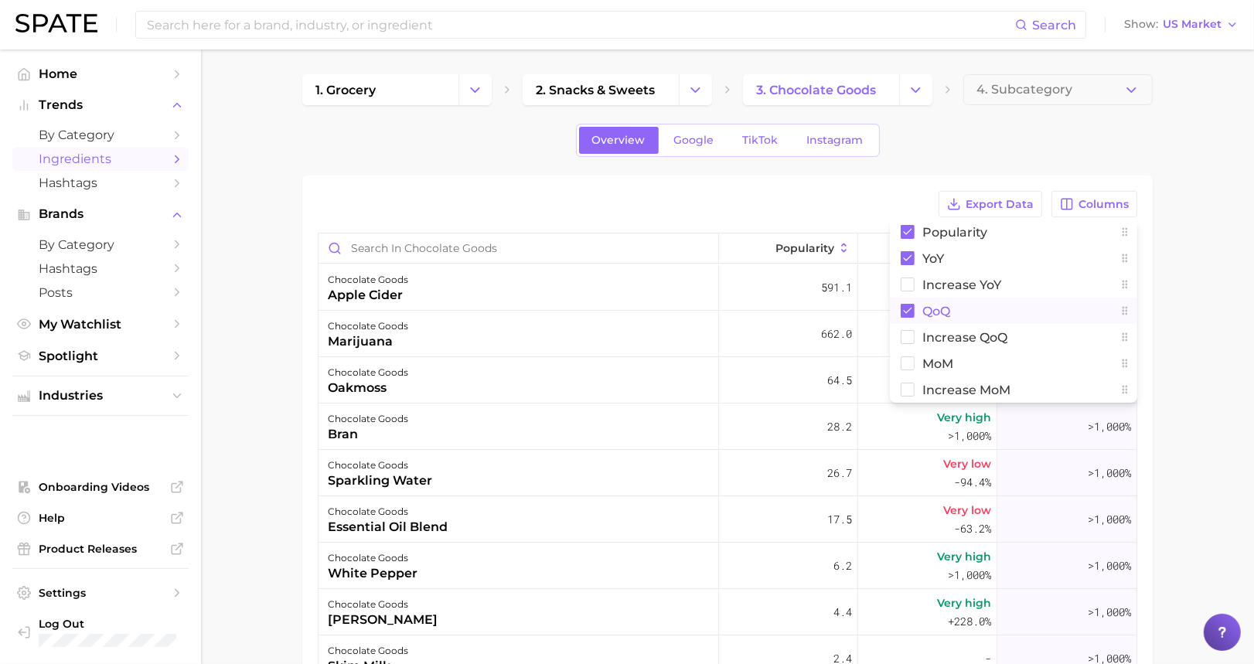
click at [905, 306] on rect at bounding box center [908, 311] width 14 height 14
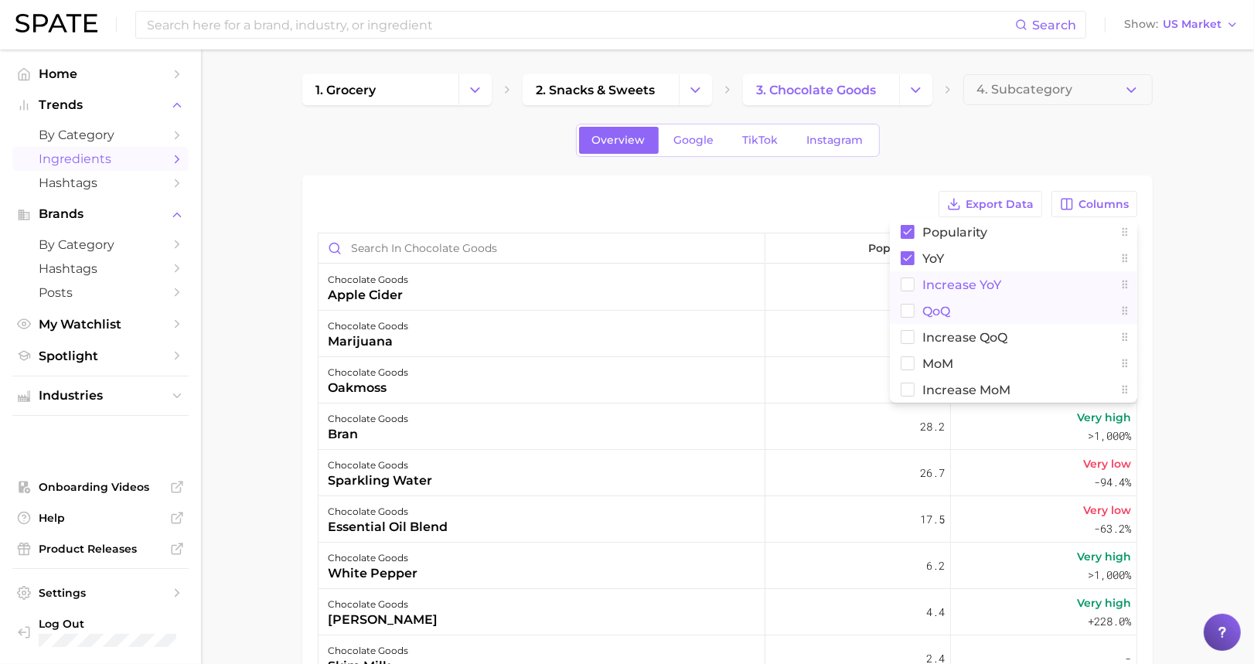
click at [906, 281] on rect at bounding box center [908, 284] width 13 height 13
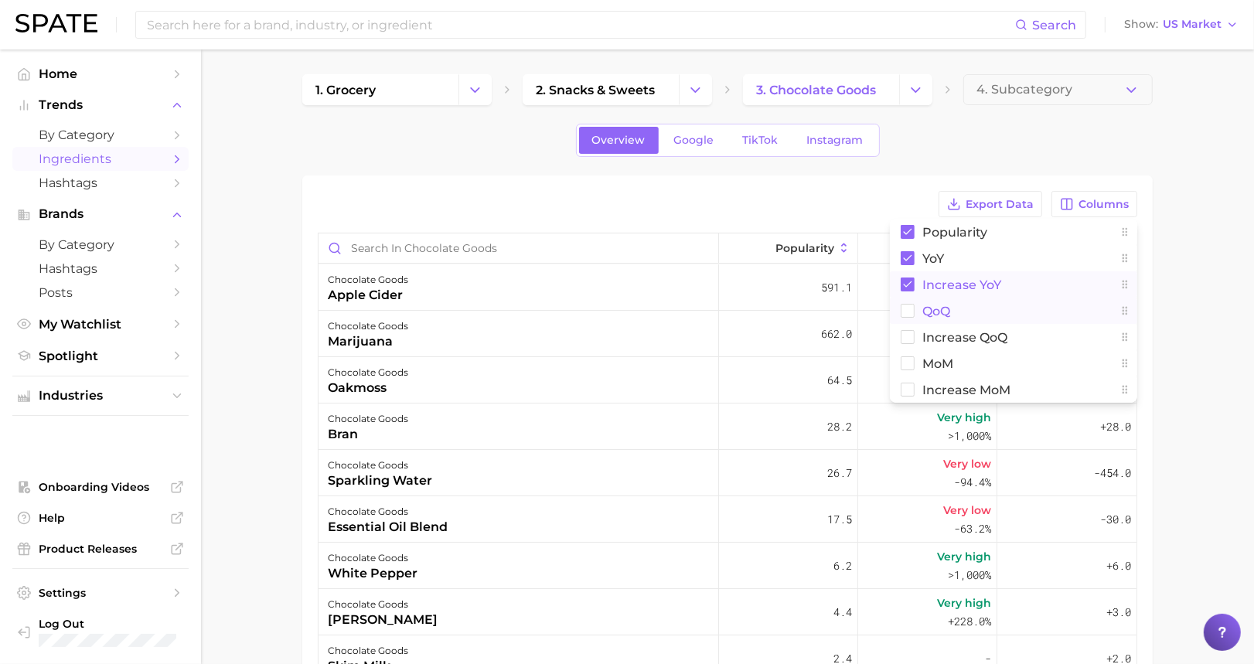
click at [952, 169] on main "1. grocery 2. snacks & sweets 3. chocolate goods 4. Subcategory Overview Google…" at bounding box center [727, 519] width 1053 height 940
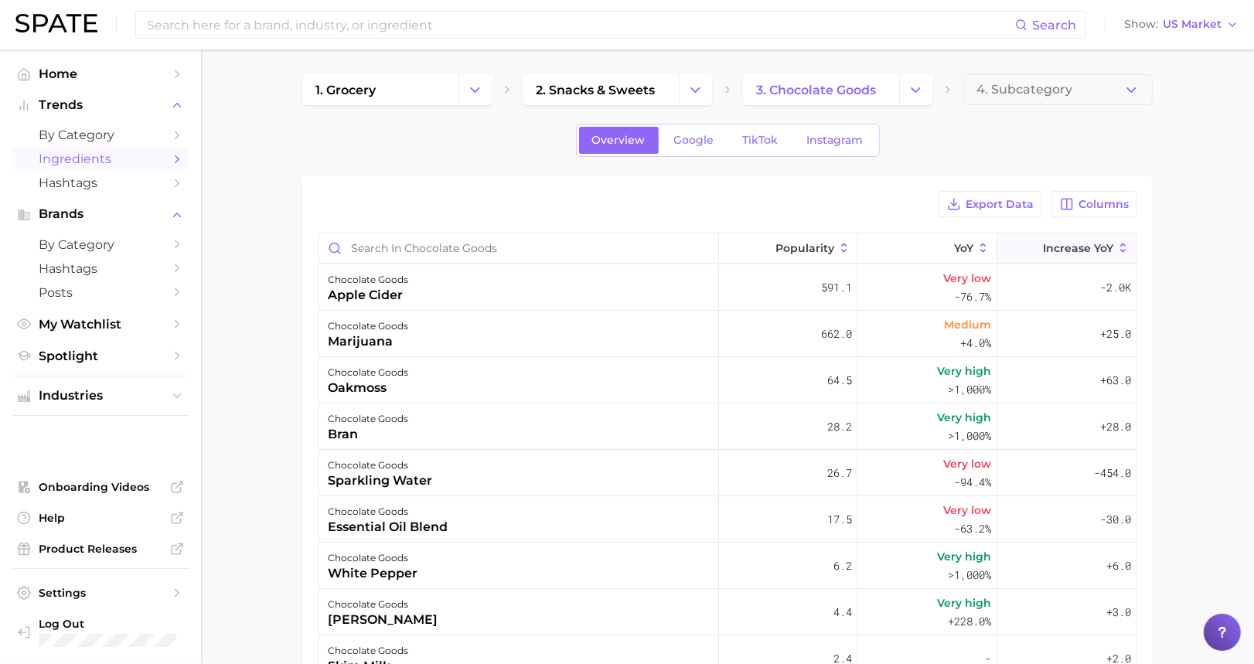
click at [952, 247] on button "Increase YoY" at bounding box center [1067, 249] width 139 height 30
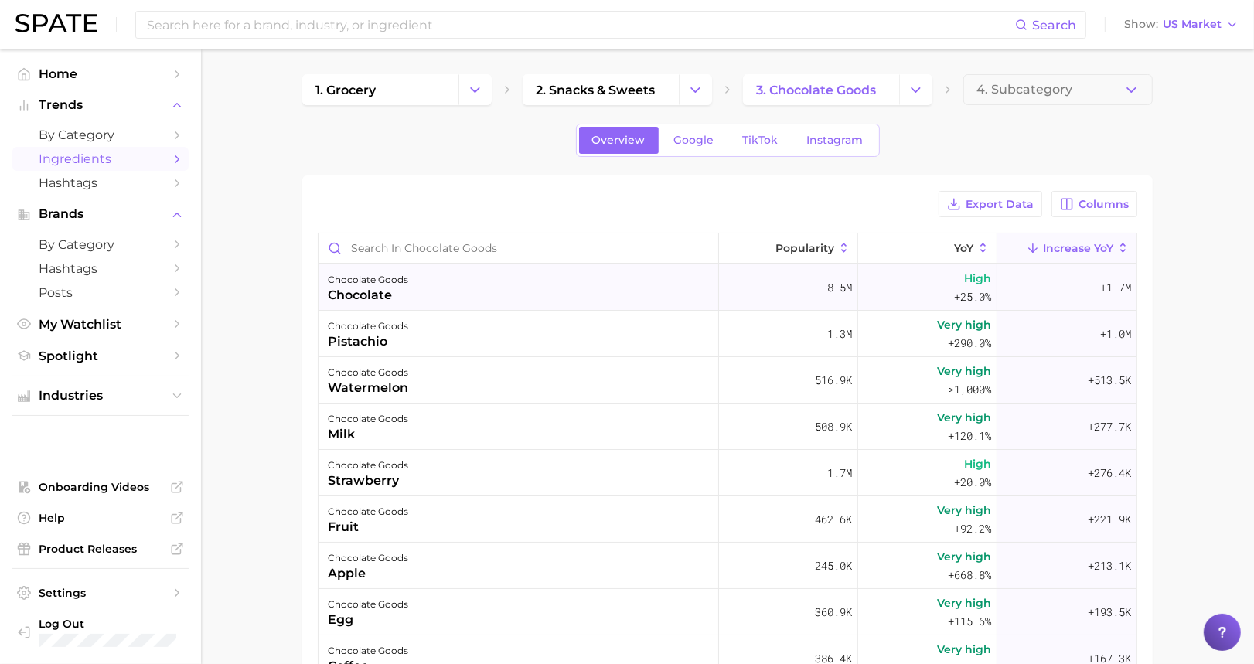
click at [464, 290] on div "chocolate goods chocolate" at bounding box center [519, 288] width 401 height 46
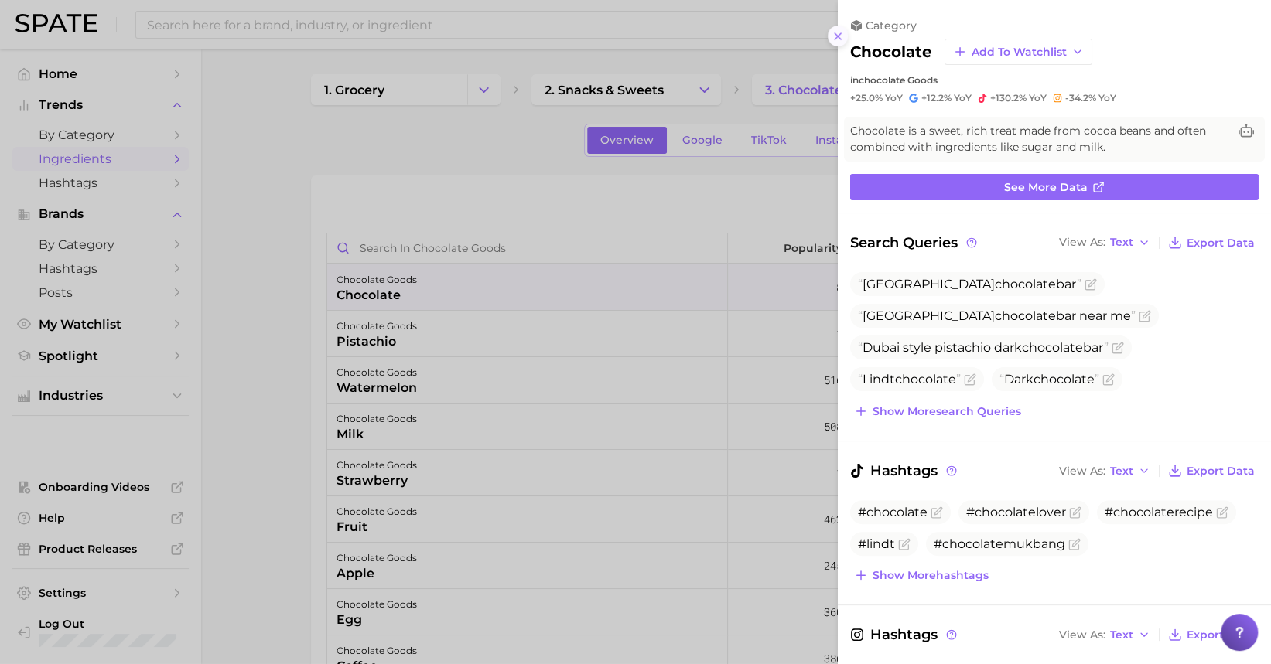
click at [841, 31] on icon at bounding box center [837, 36] width 12 height 12
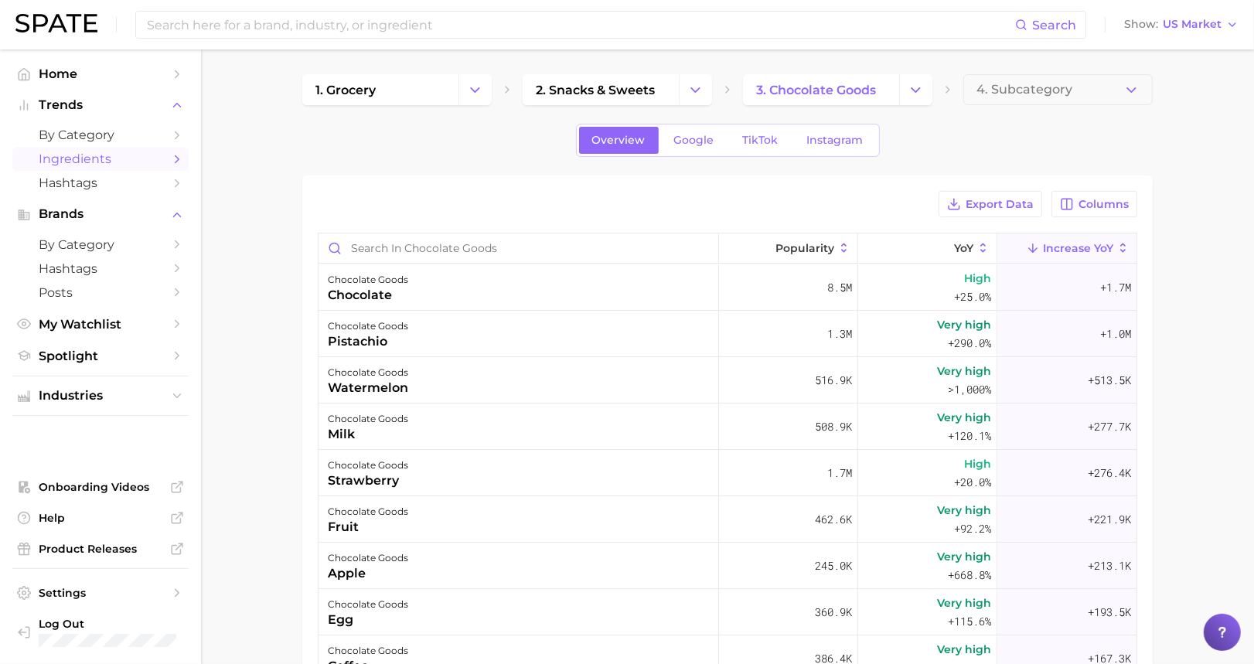
click at [952, 357] on main "1. grocery 2. snacks & sweets 3. chocolate goods 4. Subcategory Overview Google…" at bounding box center [727, 519] width 1053 height 940
click at [952, 284] on main "1. grocery 2. snacks & sweets 3. chocolate goods 4. Subcategory Overview Google…" at bounding box center [727, 519] width 1053 height 940
click at [696, 138] on span "Google" at bounding box center [694, 140] width 40 height 13
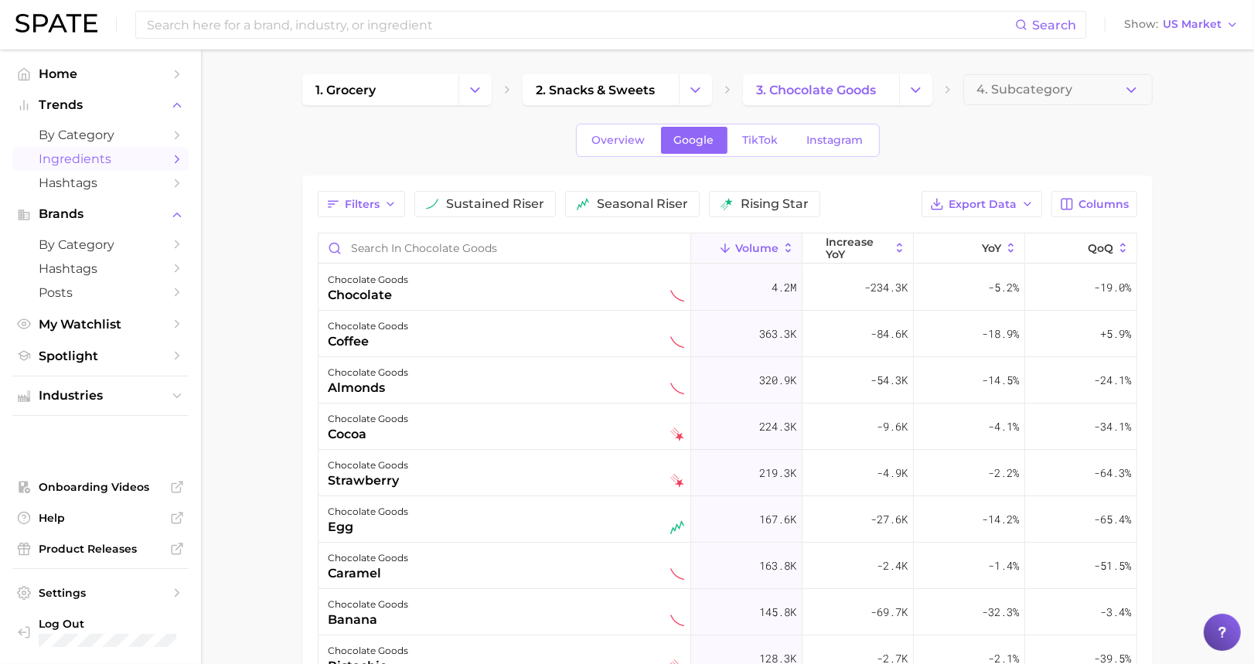
click at [952, 353] on main "1. grocery 2. snacks & sweets 3. chocolate goods 4. Subcategory Overview Google…" at bounding box center [727, 519] width 1053 height 940
click at [172, 401] on icon "Sidebar" at bounding box center [177, 396] width 14 height 14
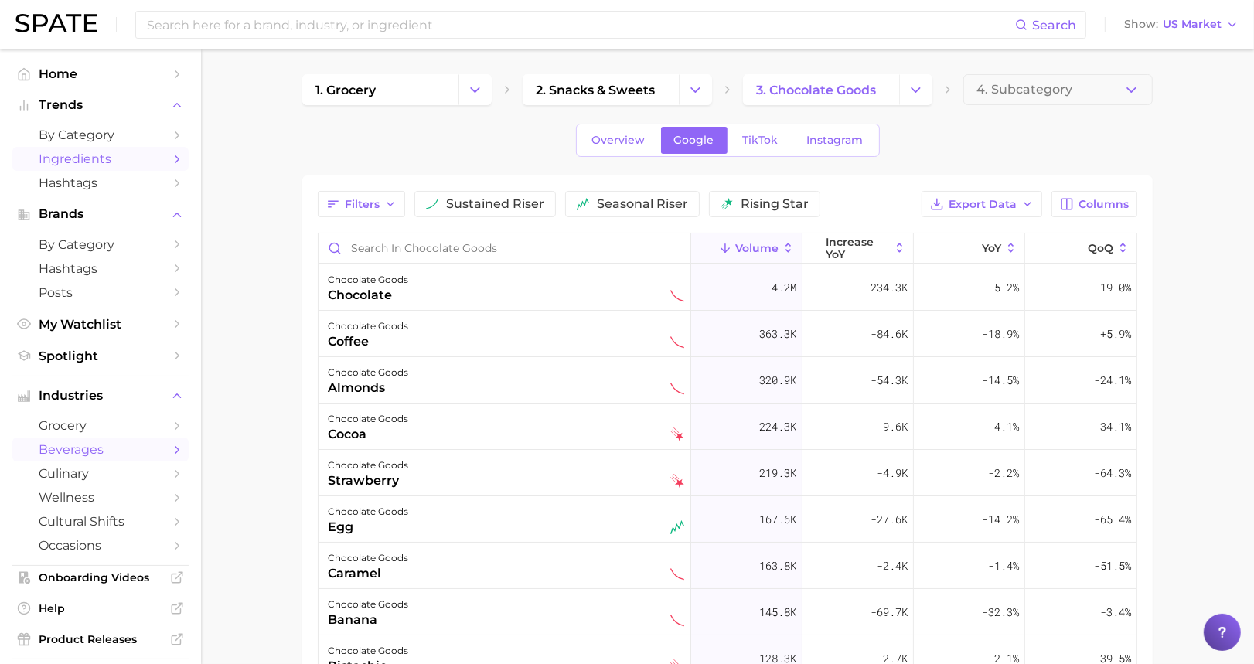
click at [96, 455] on span "beverages" at bounding box center [101, 449] width 124 height 15
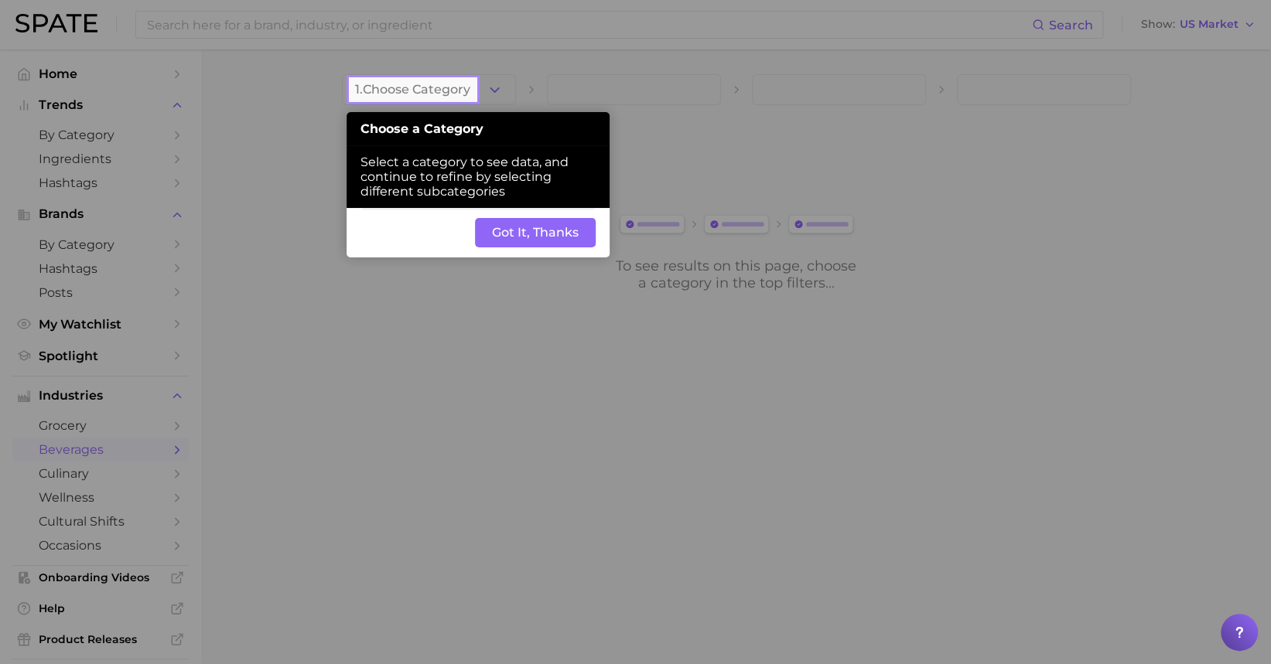
click at [528, 235] on button "Got It, Thanks" at bounding box center [535, 232] width 121 height 29
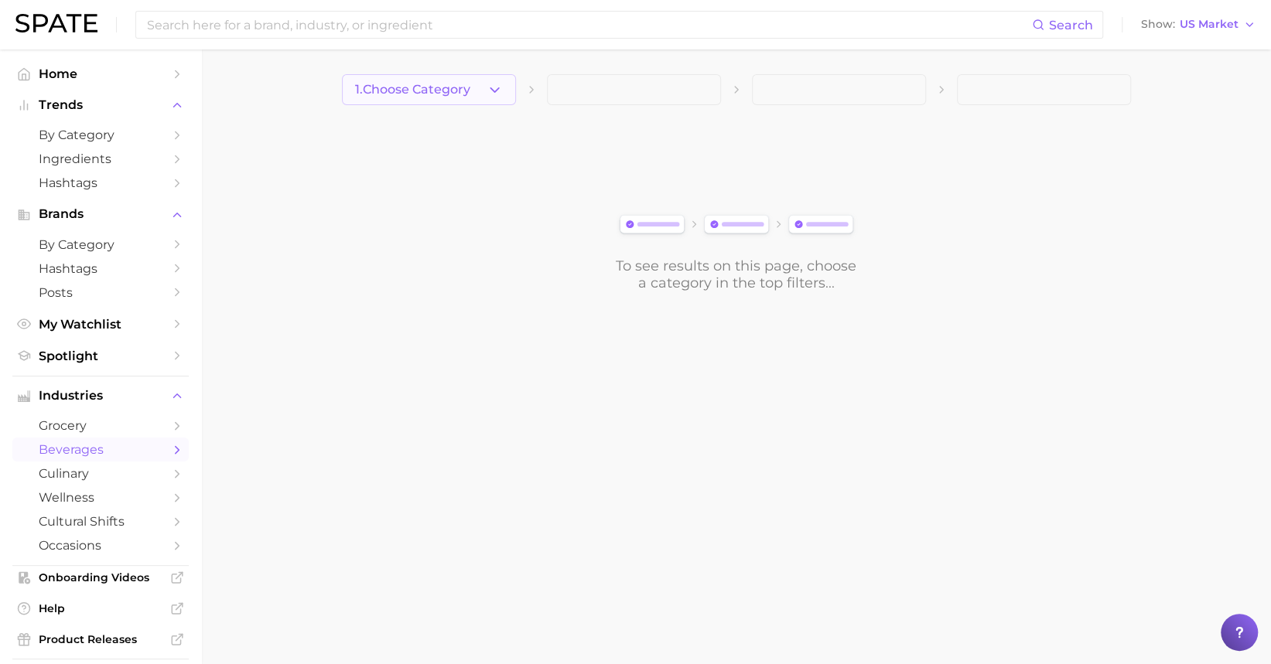
click at [504, 82] on button "1. Choose Category" at bounding box center [429, 89] width 174 height 31
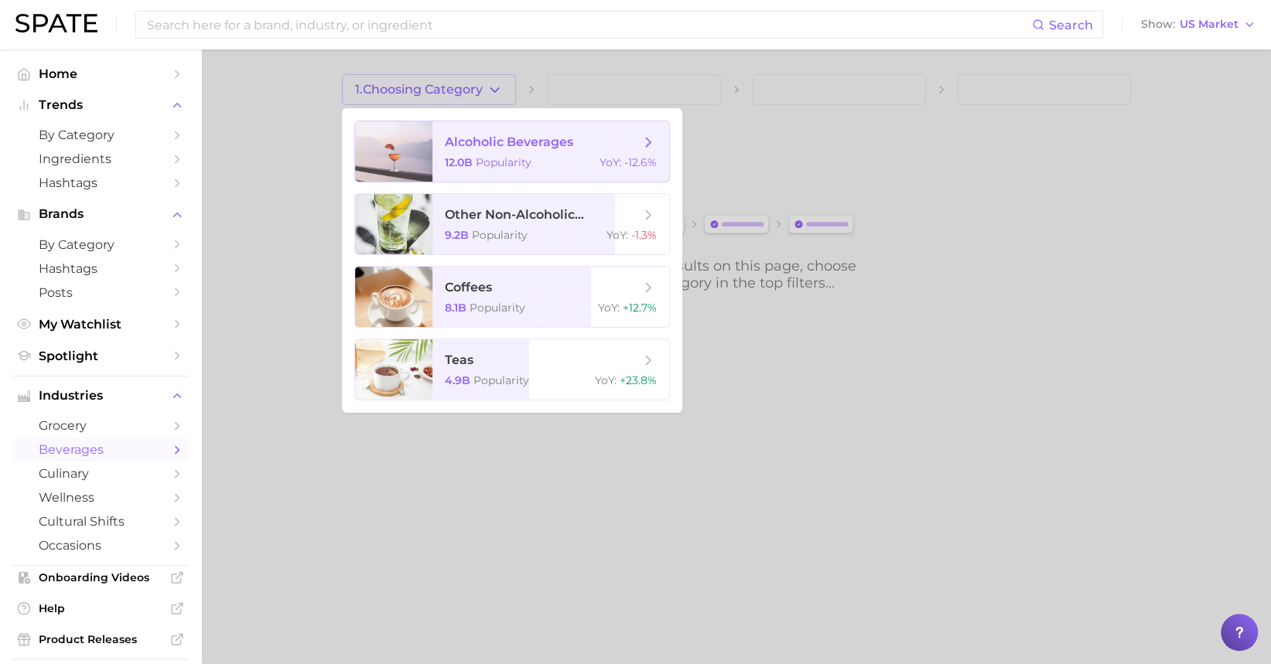
click at [516, 159] on span "Popularity" at bounding box center [504, 162] width 56 height 14
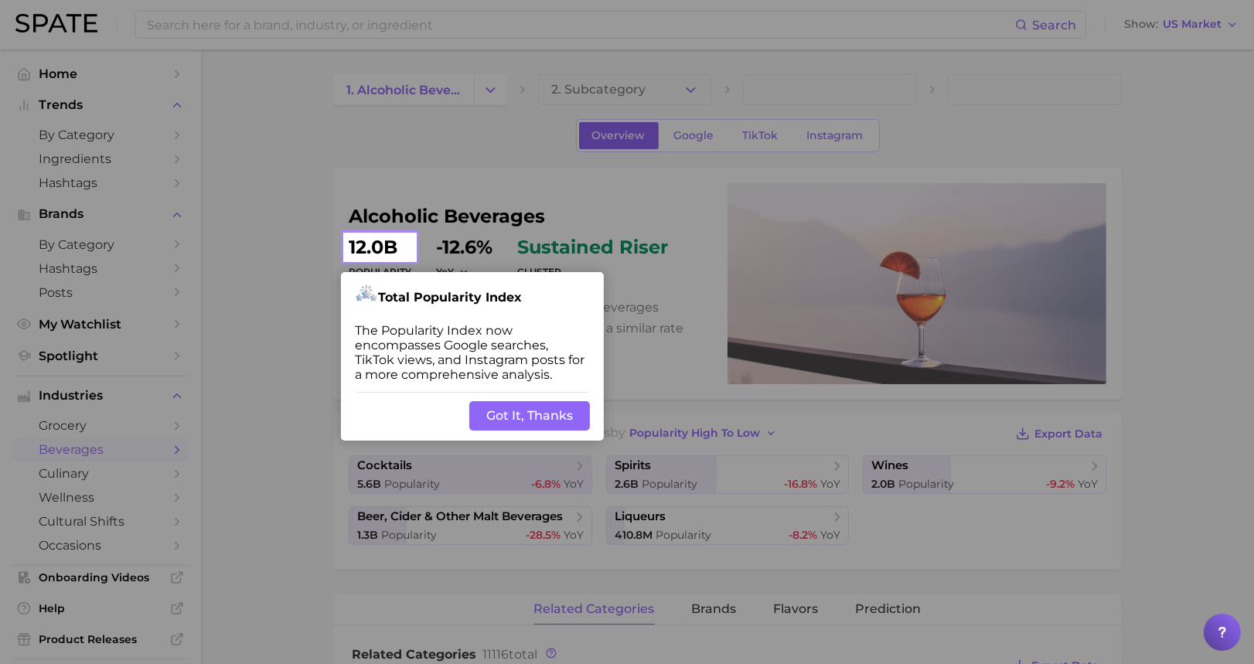
click at [517, 418] on button "Got It, Thanks" at bounding box center [529, 415] width 121 height 29
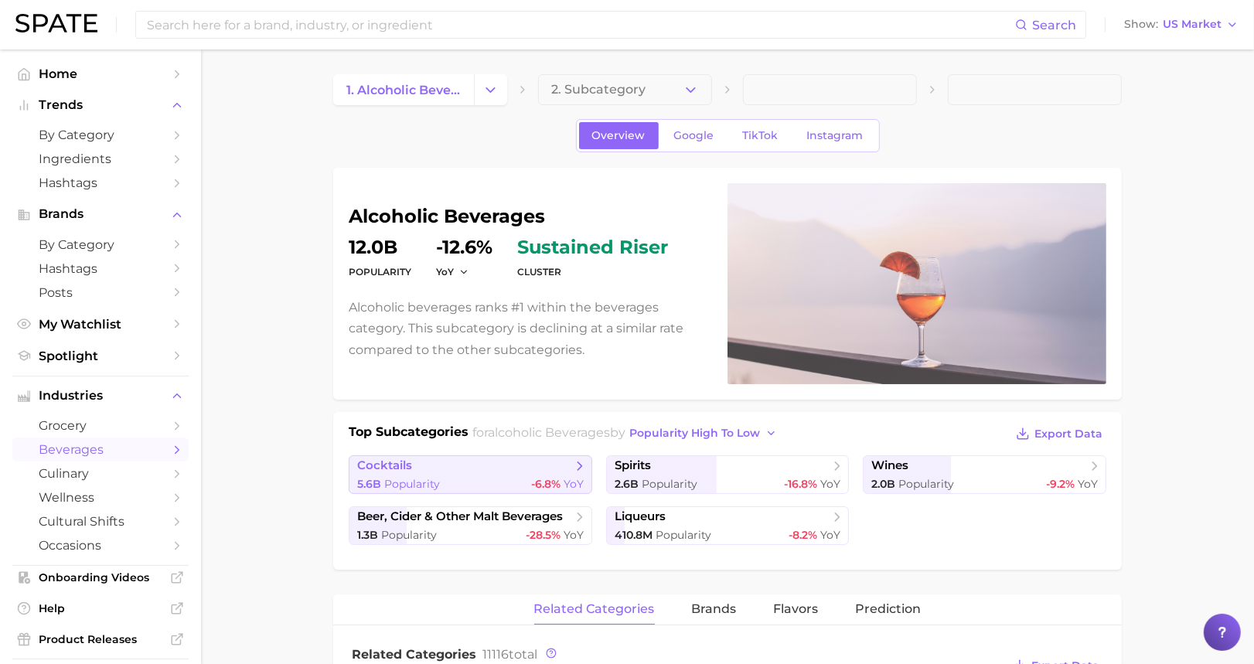
click at [442, 477] on div "5.6b Popularity -6.8% YoY" at bounding box center [470, 484] width 227 height 15
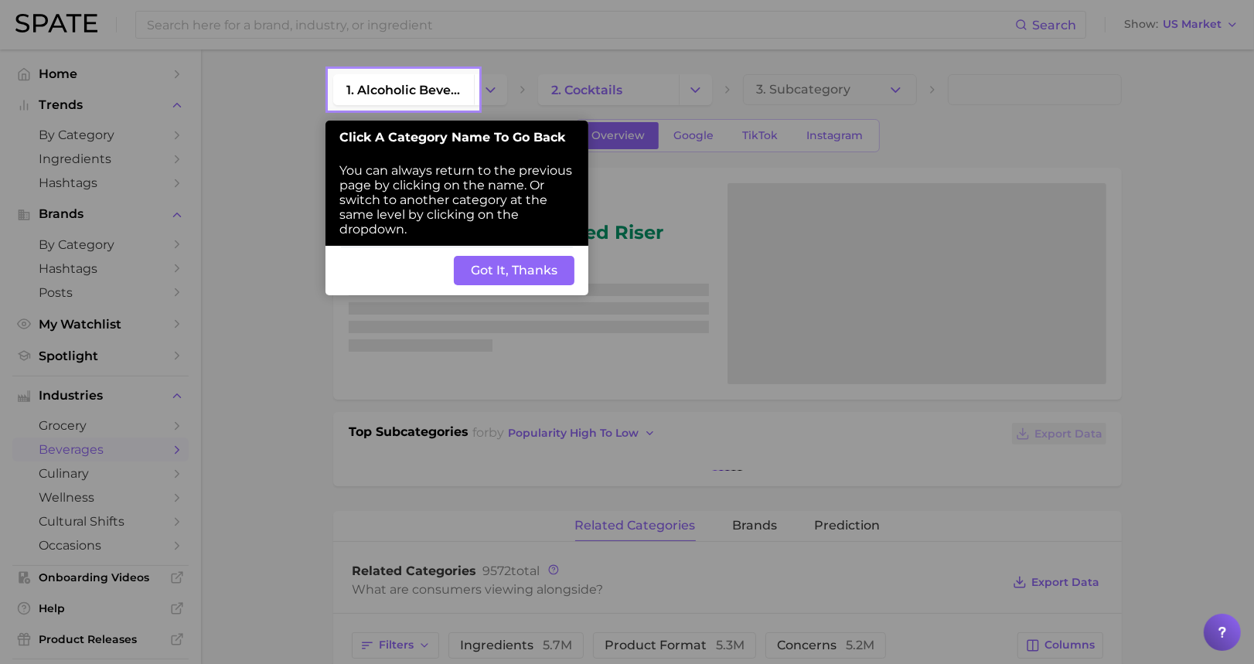
click at [468, 272] on button "Got It, Thanks" at bounding box center [514, 270] width 121 height 29
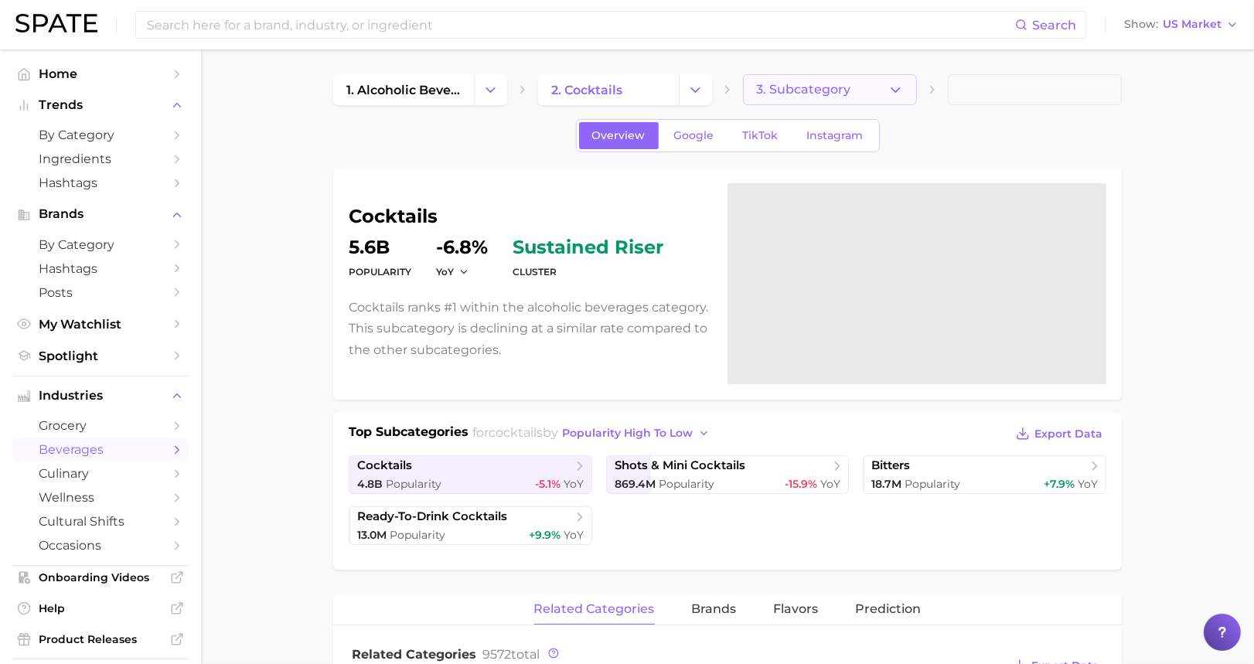
click at [910, 90] on button "3. Subcategory" at bounding box center [830, 89] width 174 height 31
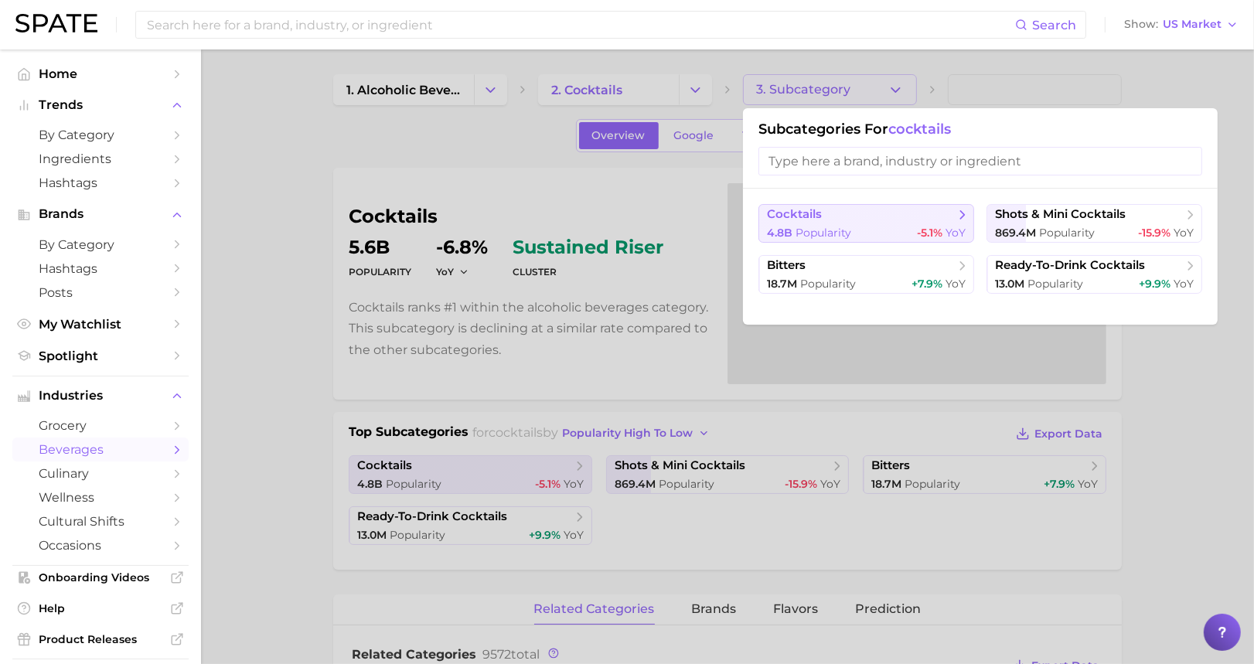
click at [860, 226] on div "4.8b Popularity -5.1% YoY" at bounding box center [866, 233] width 199 height 15
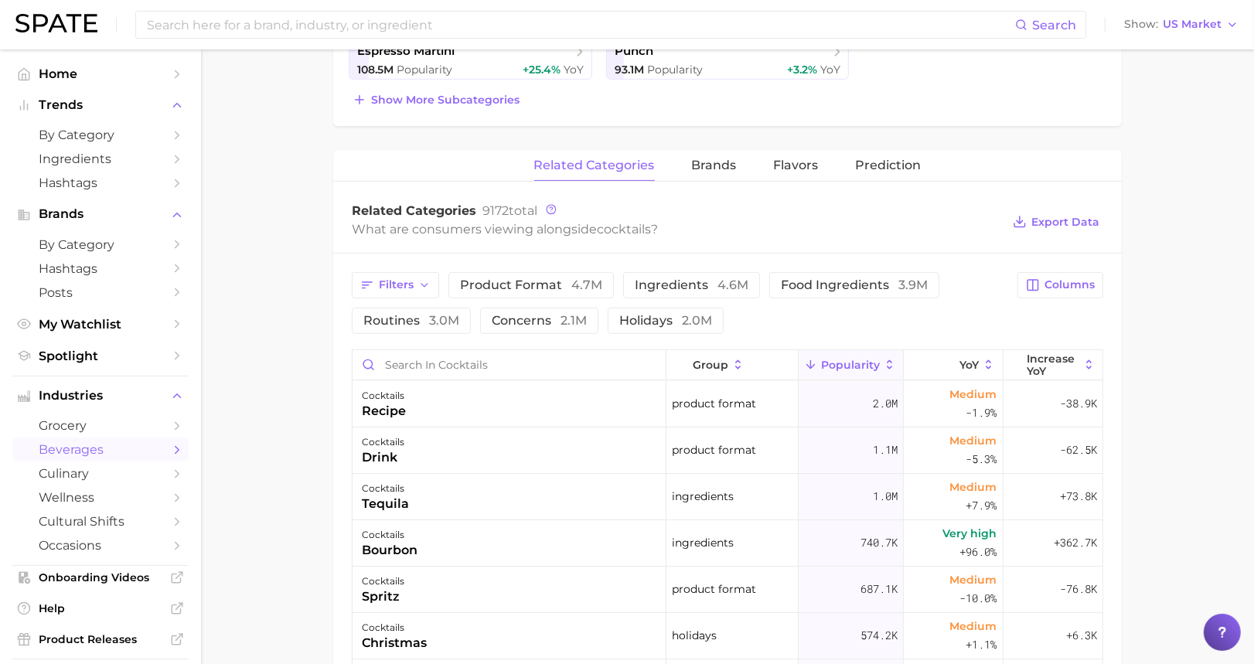
scroll to position [515, 0]
click at [952, 363] on icon at bounding box center [989, 367] width 14 height 14
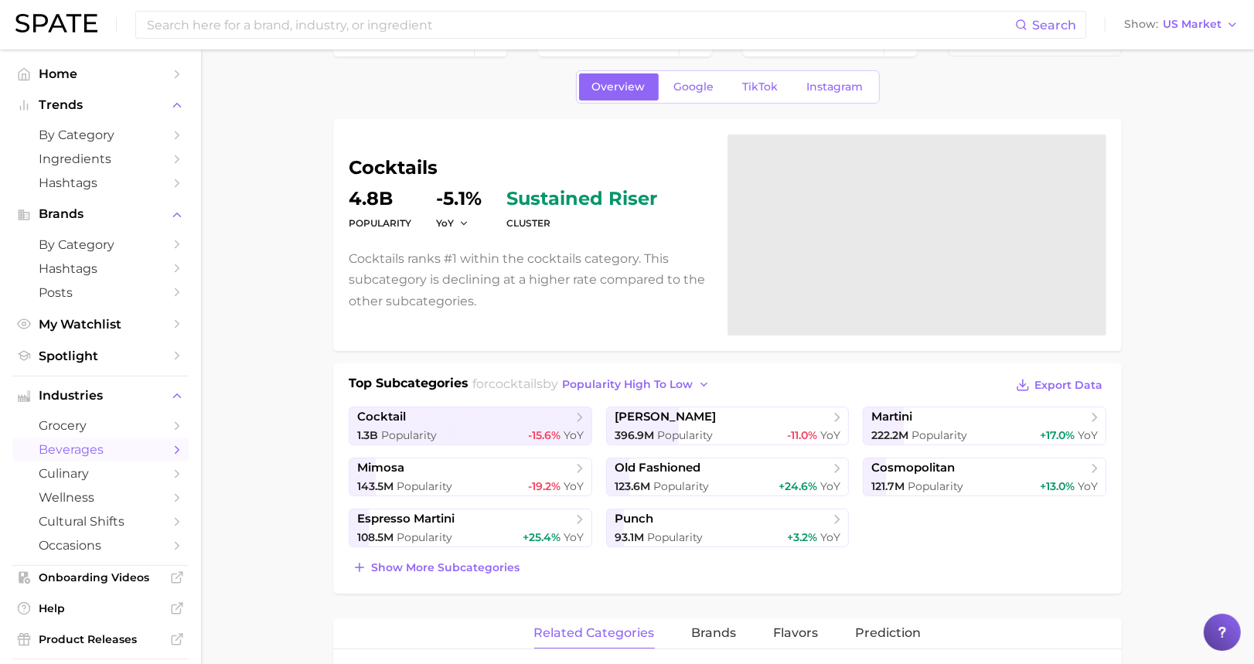
scroll to position [0, 0]
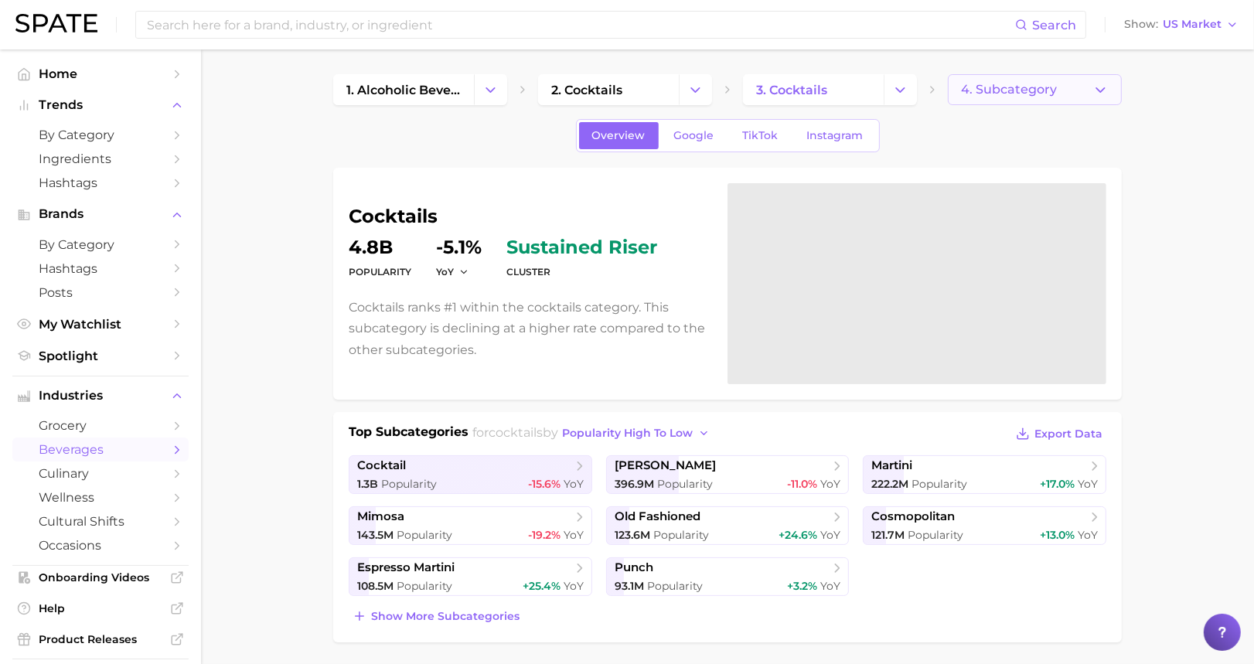
click at [952, 85] on button "4. Subcategory" at bounding box center [1035, 89] width 174 height 31
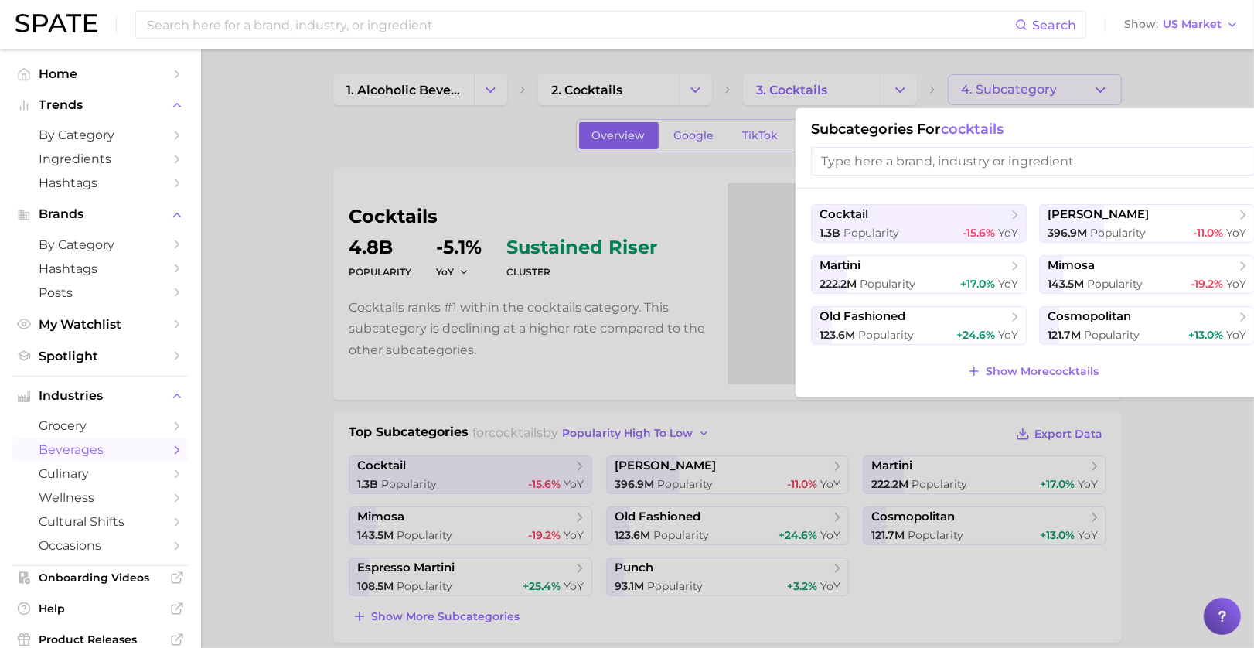
click at [952, 85] on div at bounding box center [627, 324] width 1254 height 648
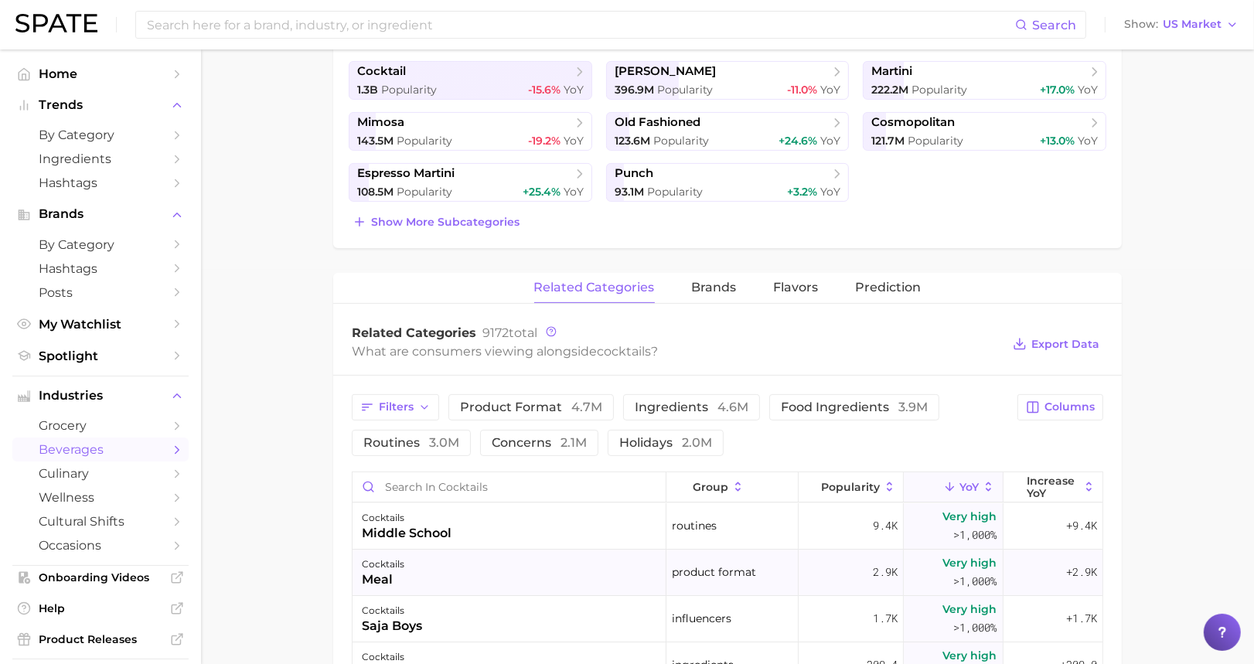
scroll to position [515, 0]
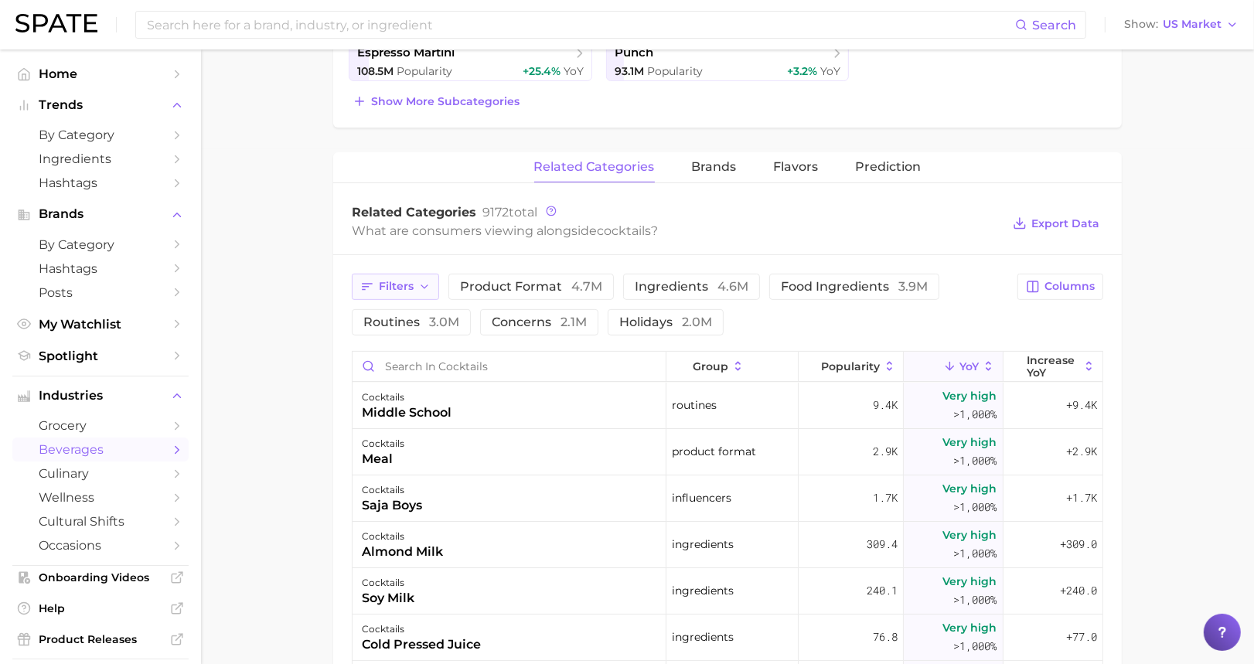
click at [411, 291] on span "Filters" at bounding box center [396, 286] width 35 height 13
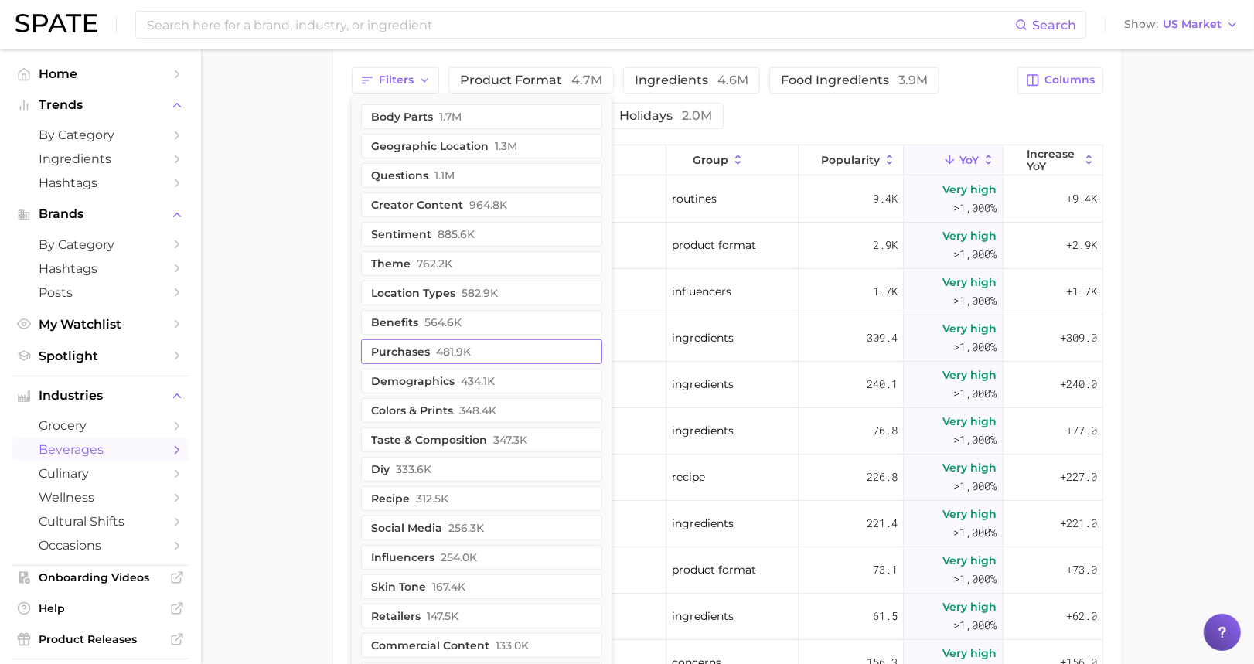
scroll to position [824, 0]
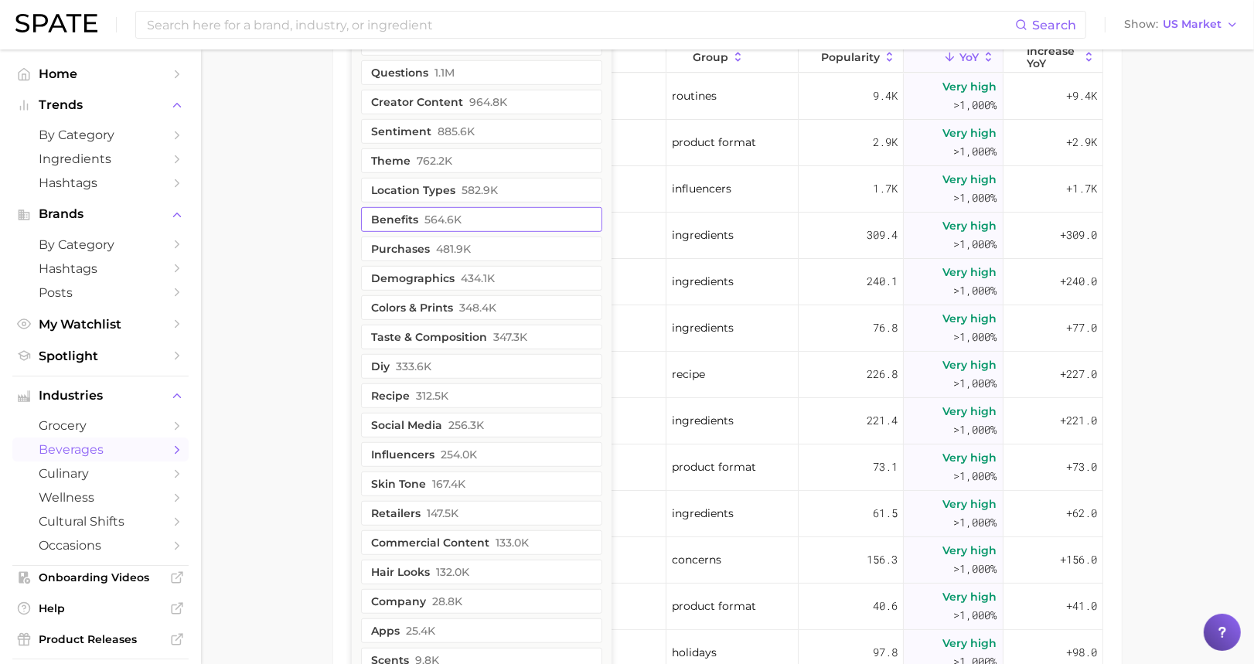
click at [470, 224] on button "benefits 564.6k" at bounding box center [481, 219] width 241 height 25
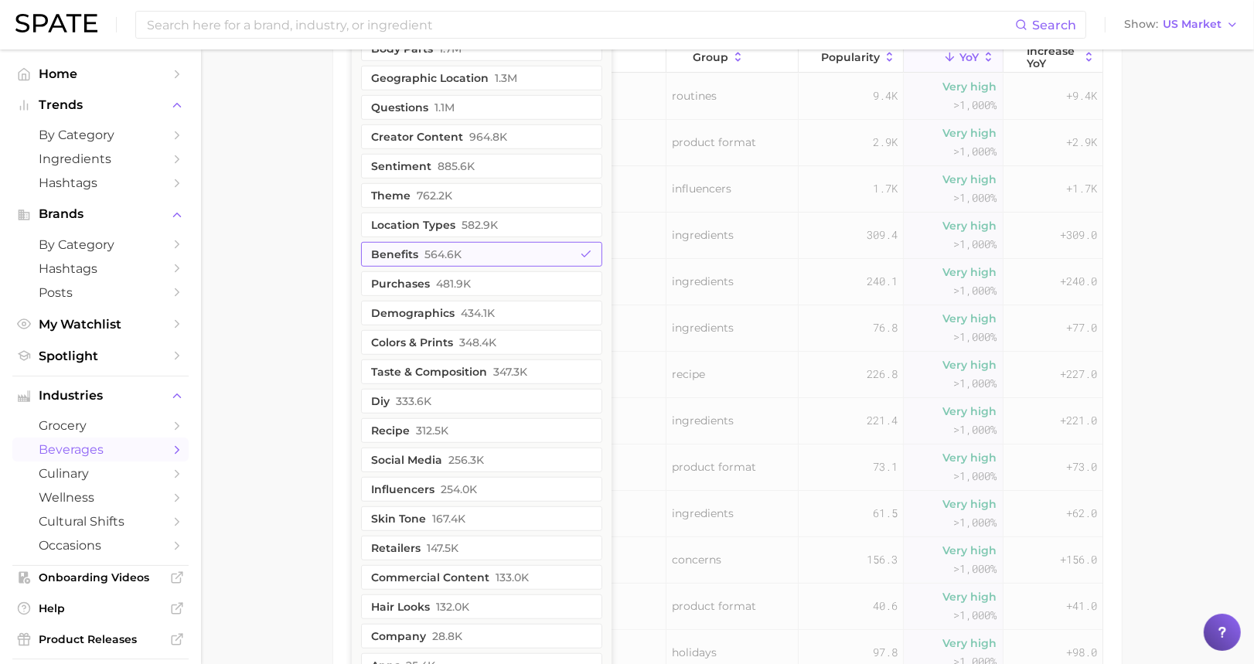
scroll to position [860, 0]
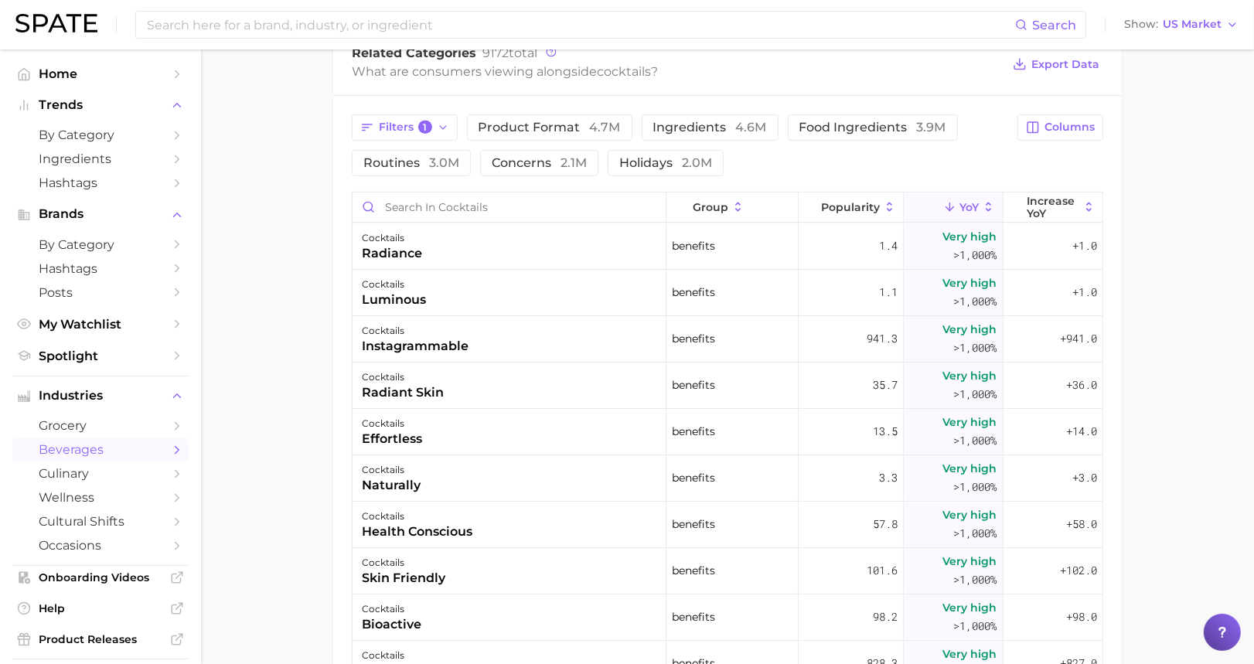
scroll to position [674, 0]
click at [952, 189] on main "1. alcoholic beverages 2. cocktails 3. cocktails 4. Subcategory Overview Google…" at bounding box center [727, 163] width 1053 height 1577
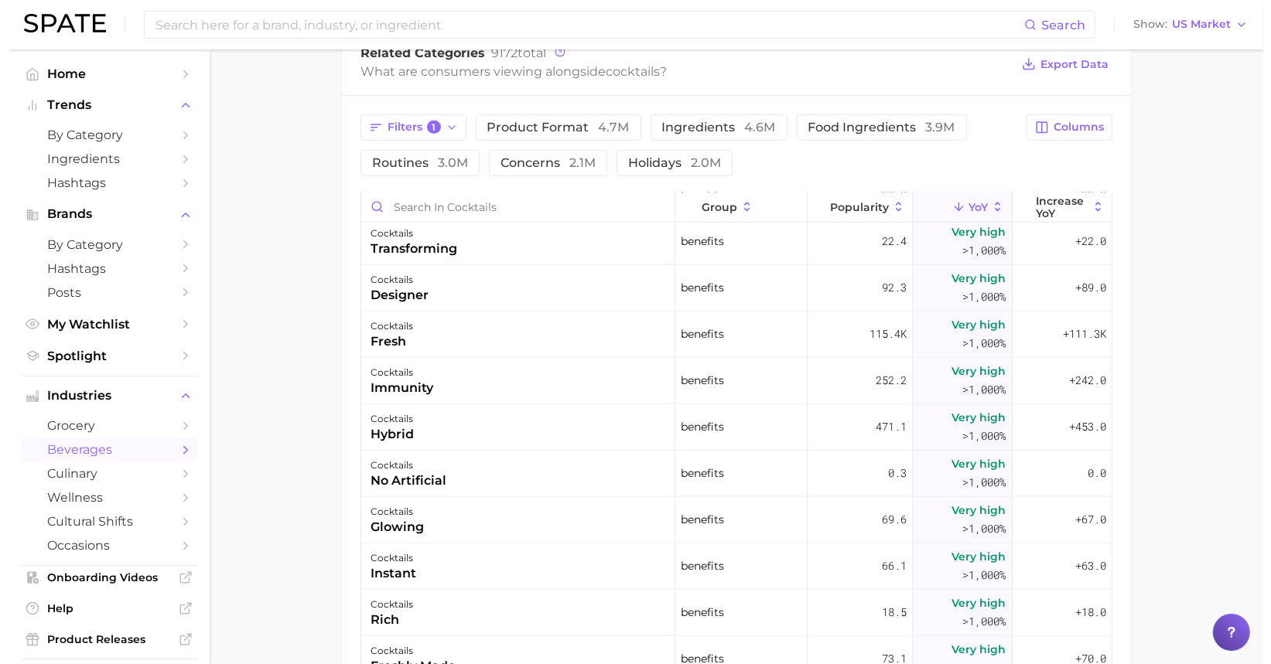
scroll to position [0, 0]
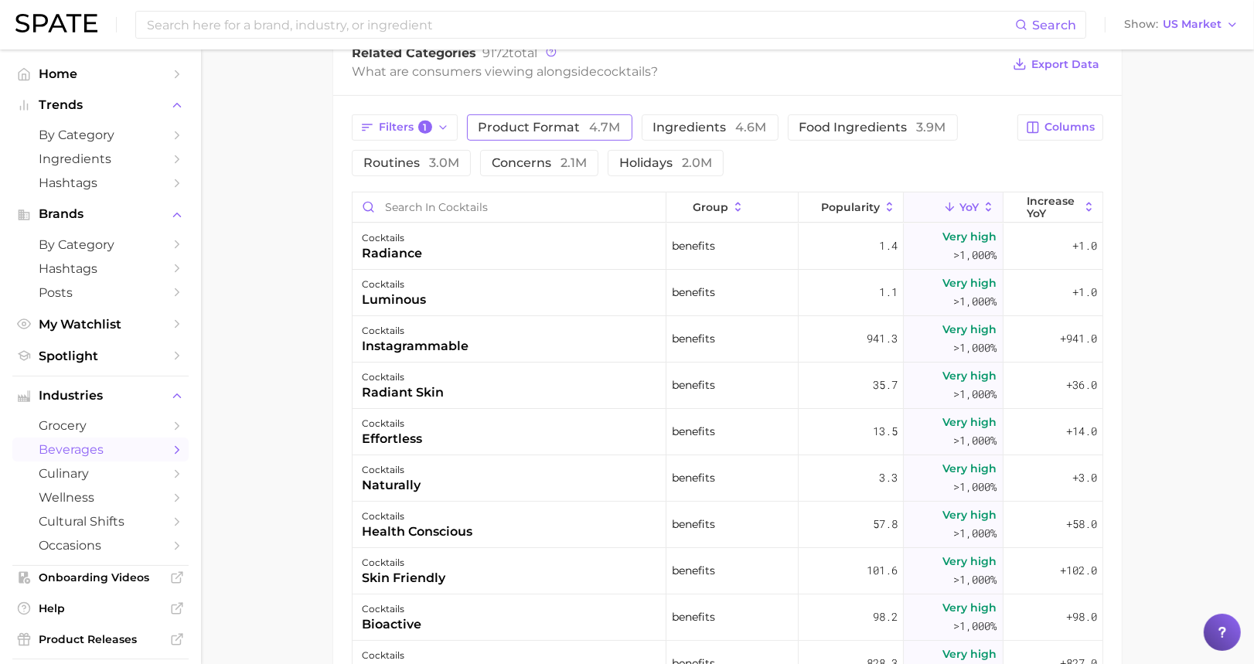
click at [523, 123] on span "product format 4.7m" at bounding box center [550, 127] width 142 height 12
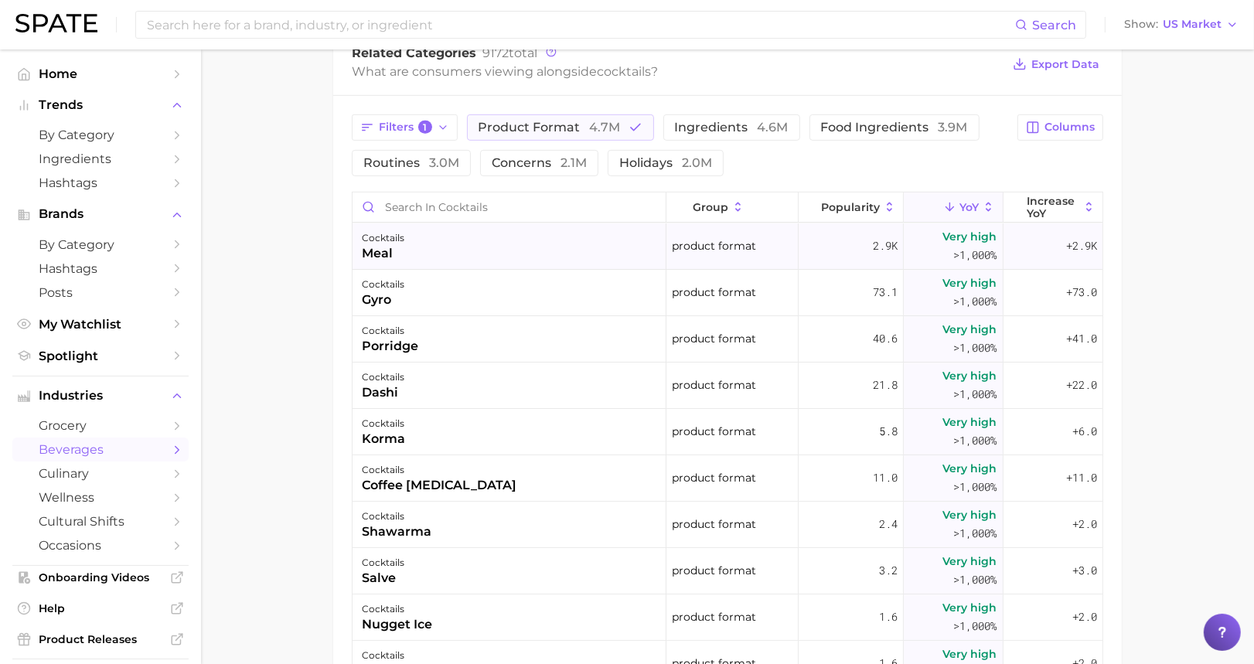
click at [533, 243] on div "cocktails meal" at bounding box center [510, 247] width 314 height 46
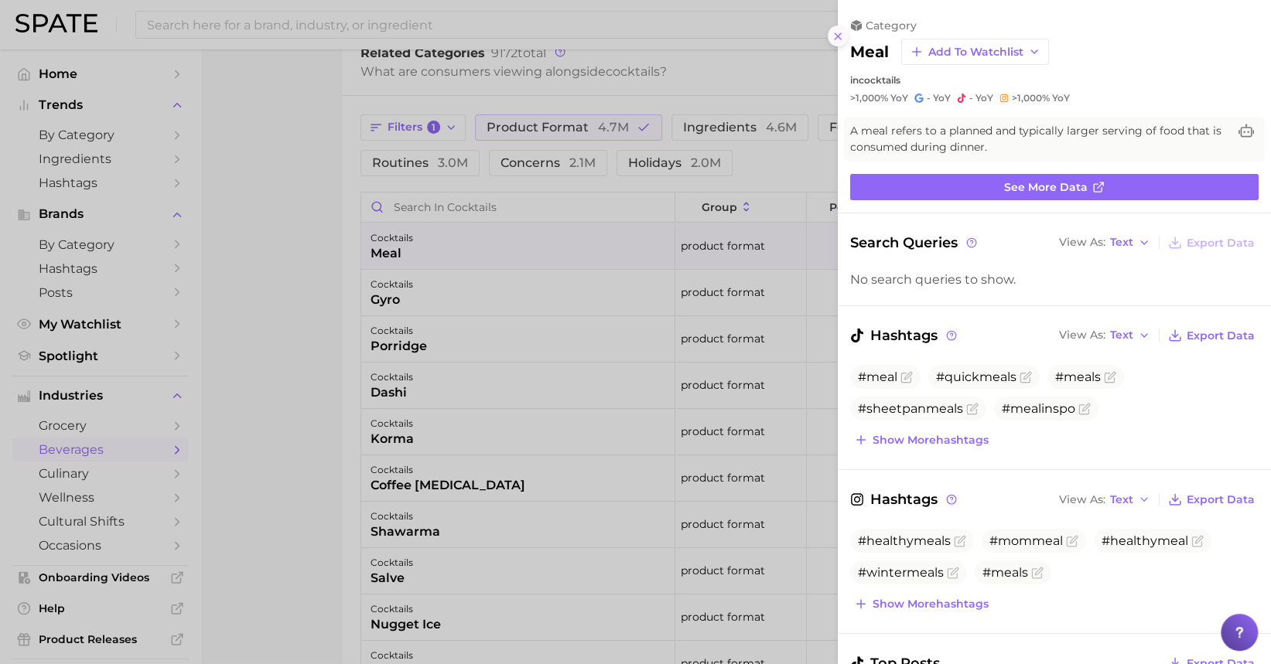
click at [838, 37] on line at bounding box center [838, 36] width 6 height 6
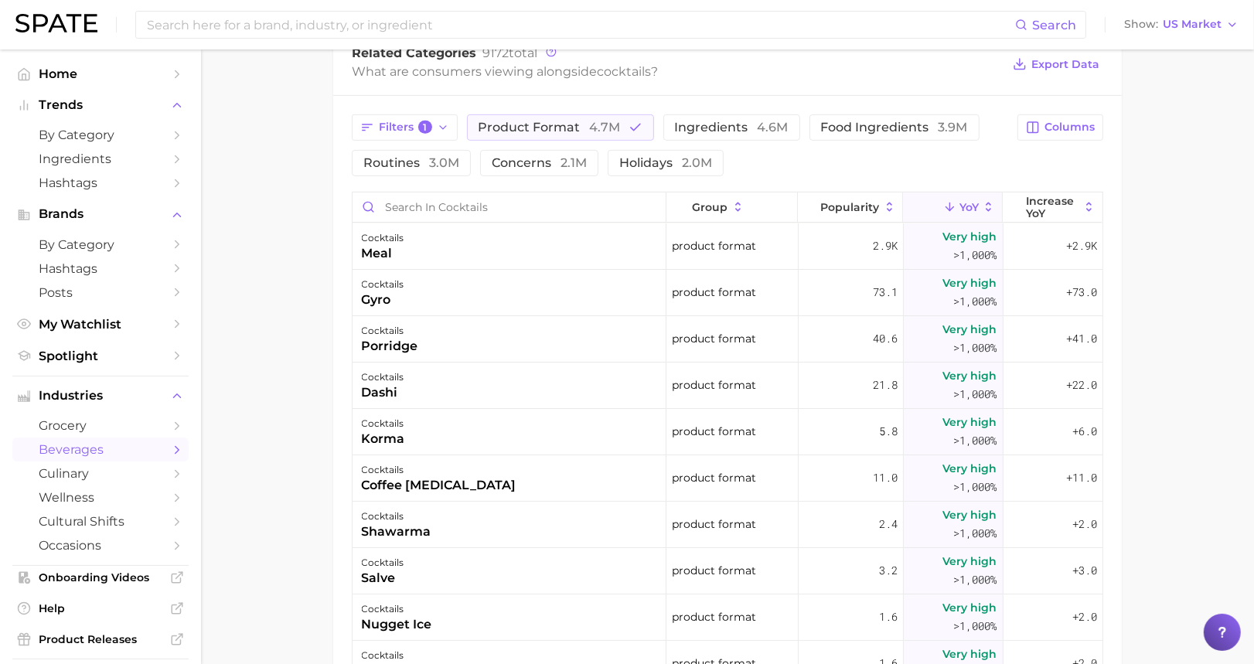
click at [285, 194] on main "1. alcoholic beverages 2. cocktails 3. cocktails 4. Subcategory Overview Google…" at bounding box center [727, 163] width 1053 height 1577
click at [952, 363] on main "1. alcoholic beverages 2. cocktails 3. cocktails 4. Subcategory Overview Google…" at bounding box center [727, 163] width 1053 height 1577
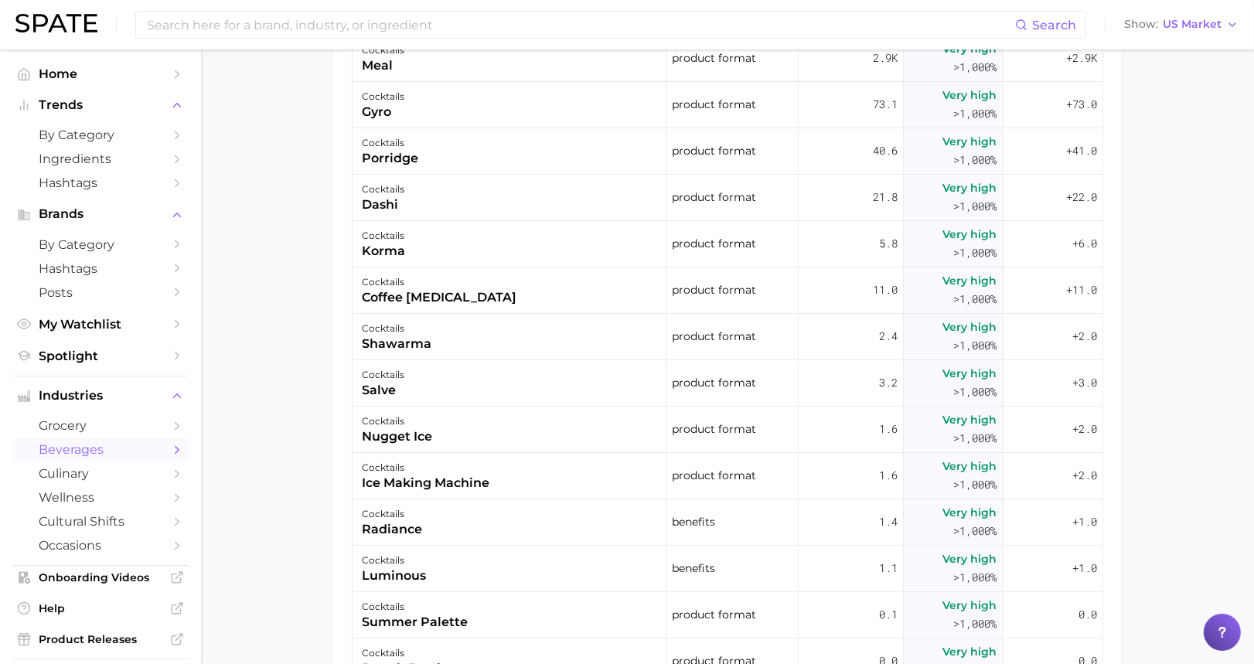
scroll to position [961, 0]
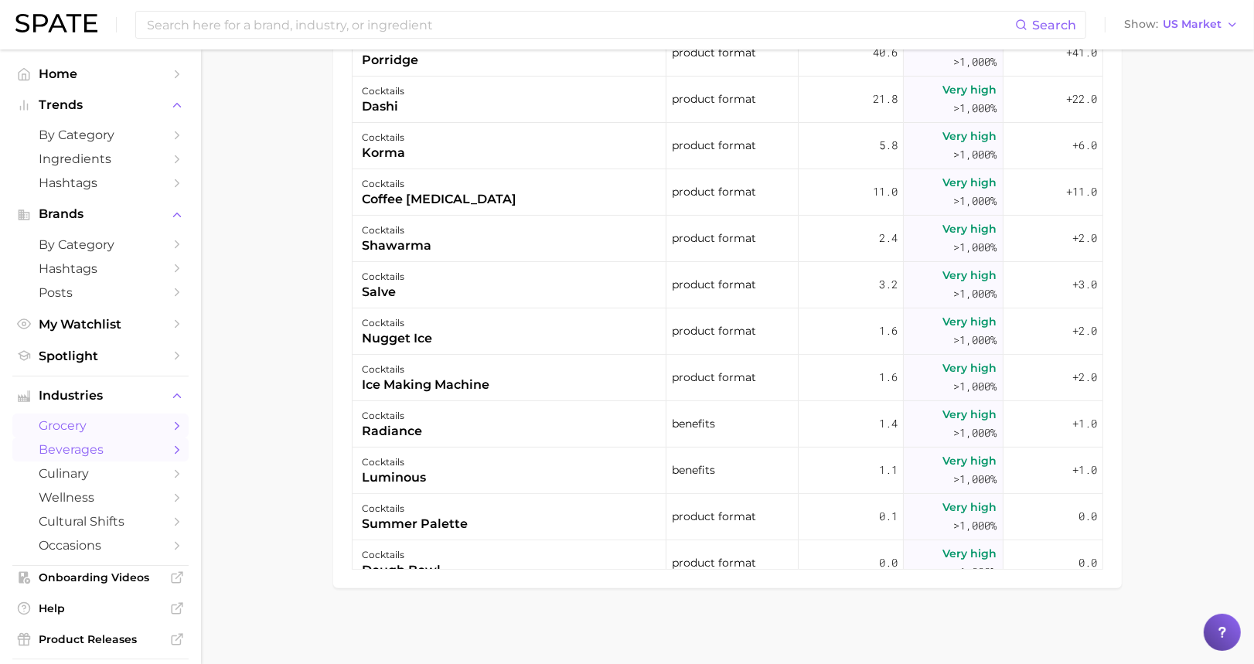
click at [74, 428] on span "grocery" at bounding box center [101, 425] width 124 height 15
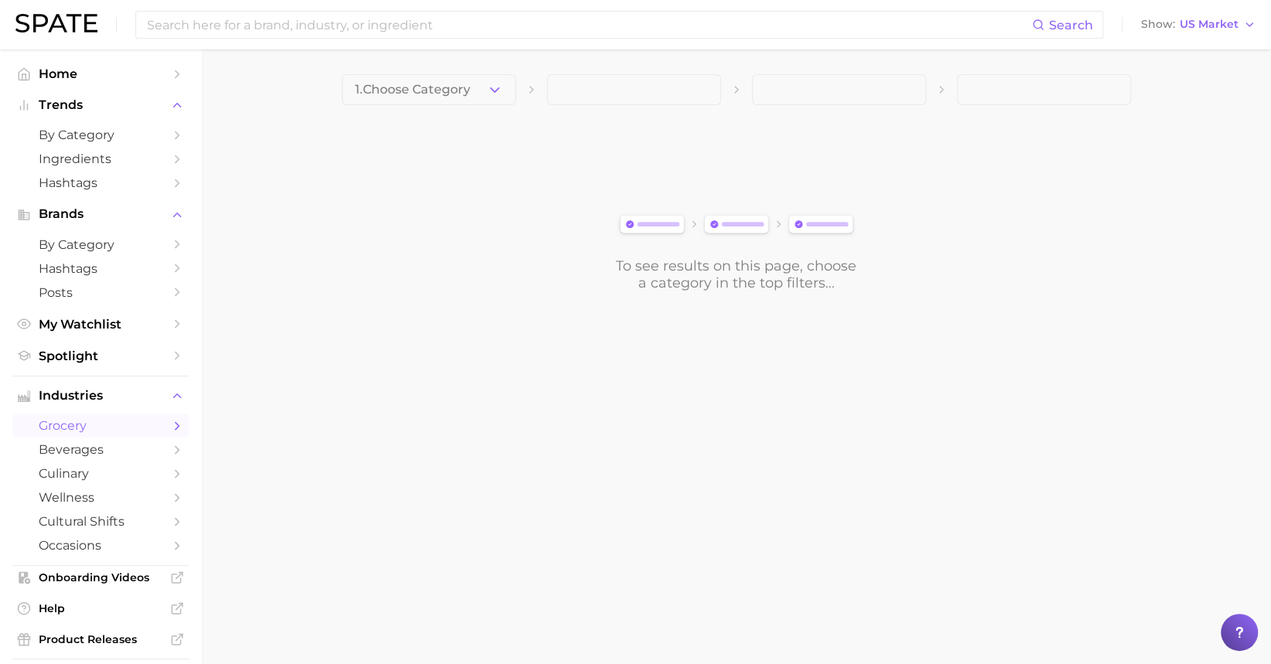
click at [500, 95] on icon "button" at bounding box center [494, 90] width 16 height 16
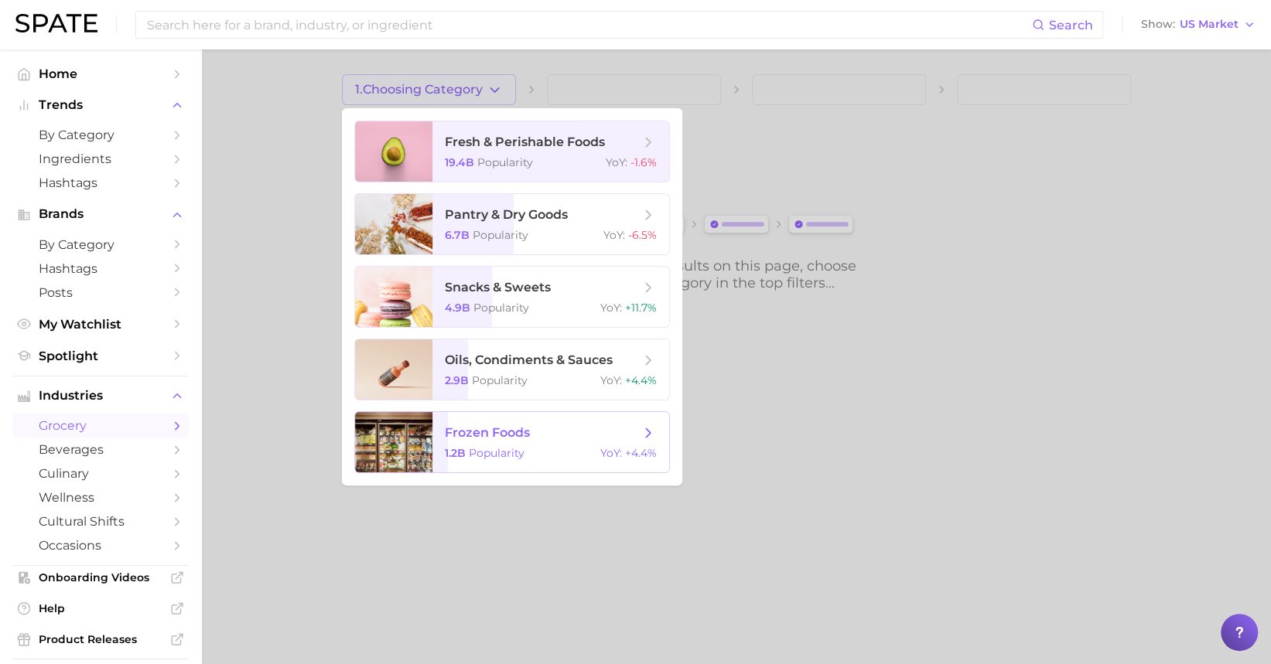
click at [480, 451] on span "Popularity" at bounding box center [497, 453] width 56 height 14
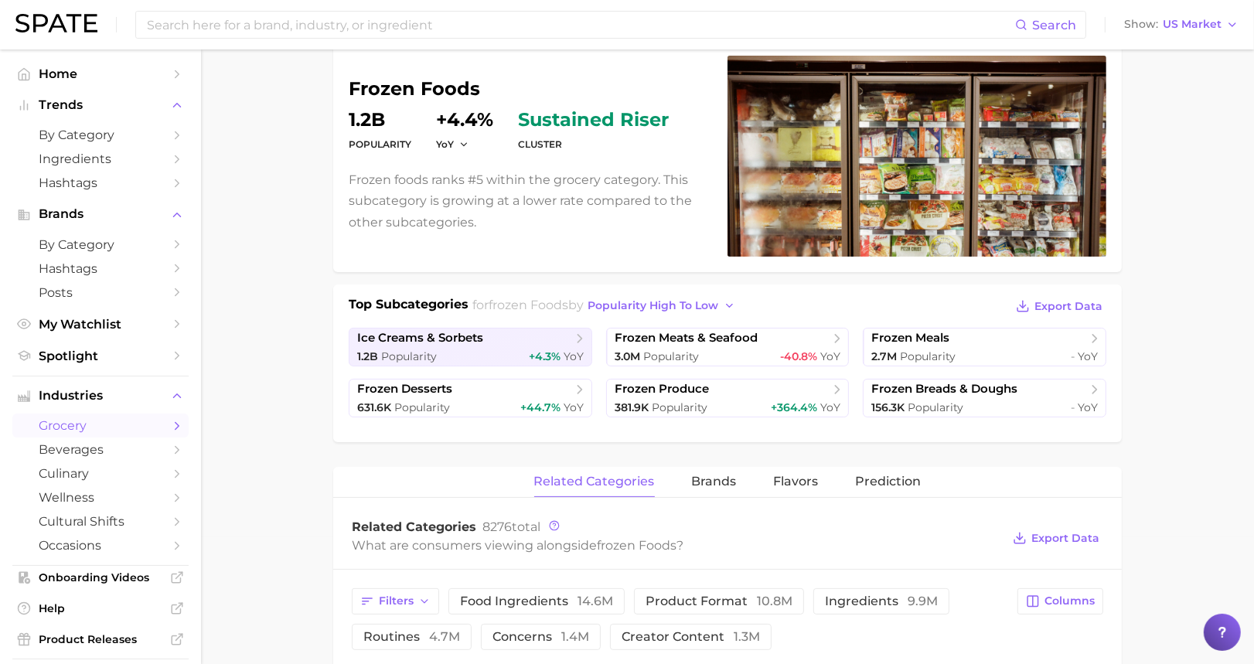
scroll to position [206, 0]
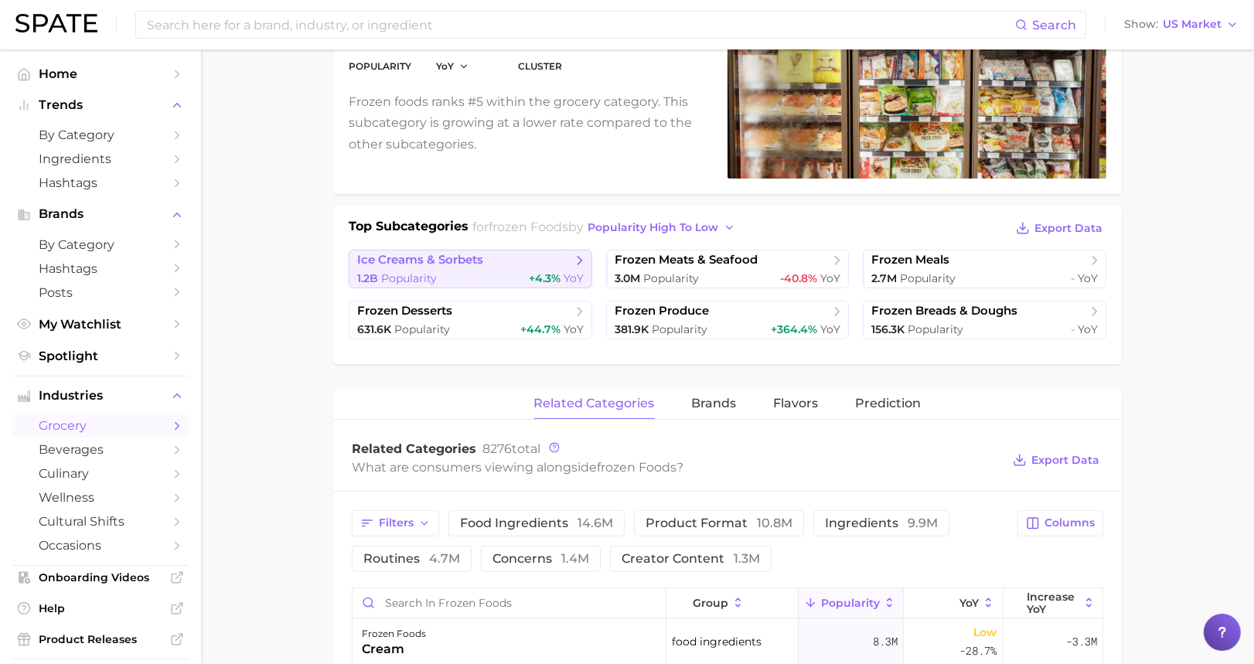
click at [503, 257] on span "ice creams & sorbets" at bounding box center [464, 260] width 215 height 15
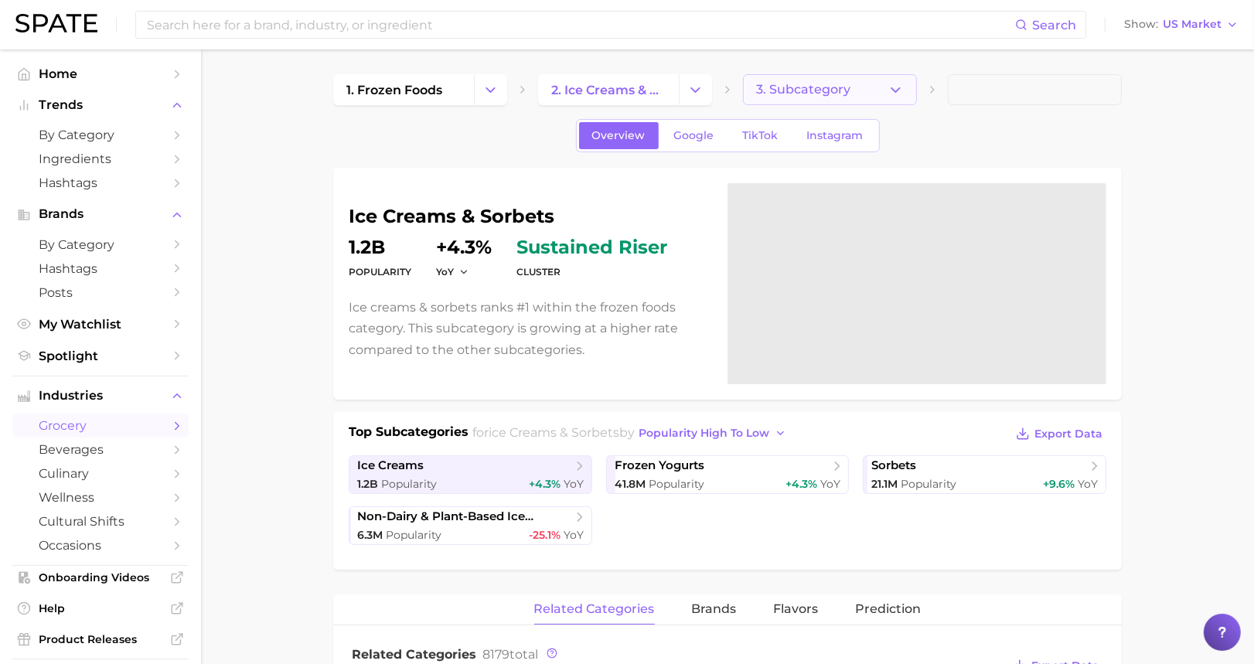
click at [817, 93] on span "3. Subcategory" at bounding box center [803, 90] width 94 height 14
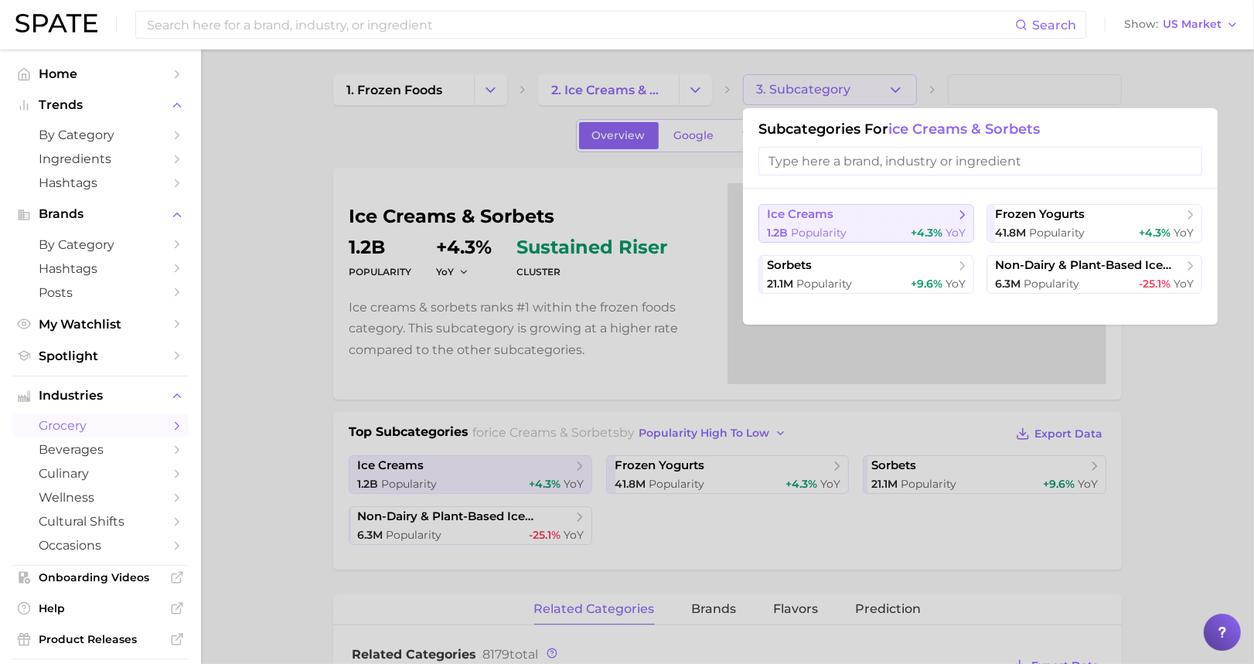
click at [829, 220] on span "ice creams" at bounding box center [800, 214] width 67 height 15
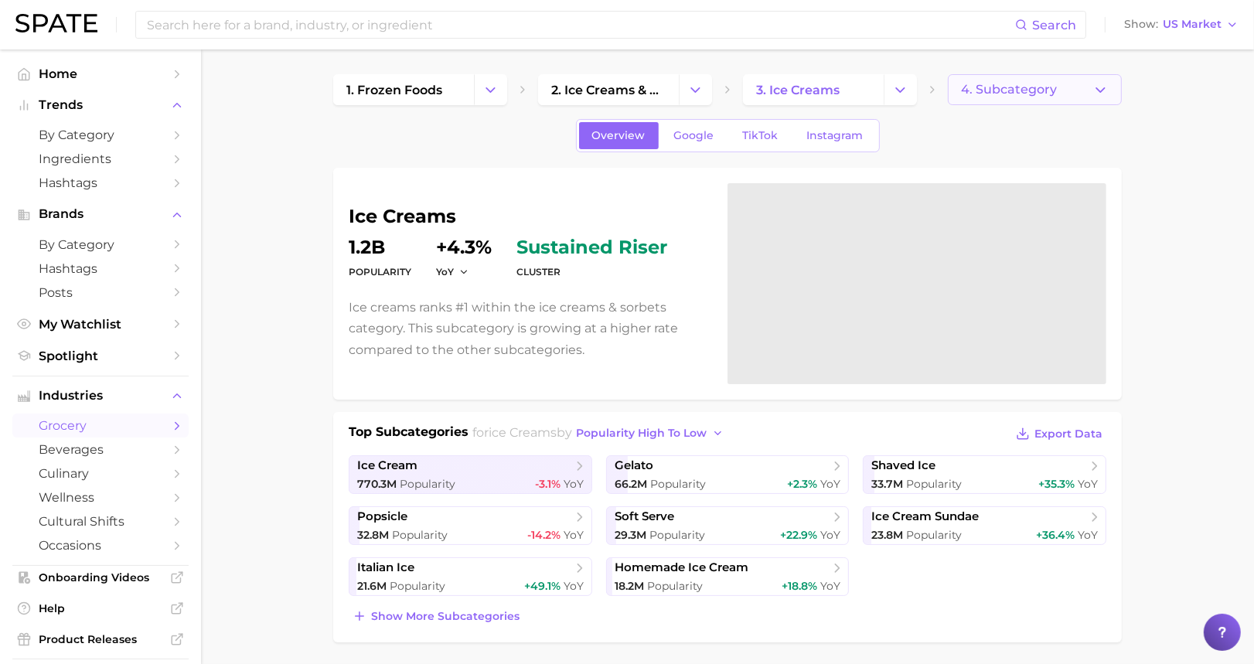
click at [952, 82] on button "4. Subcategory" at bounding box center [1035, 89] width 174 height 31
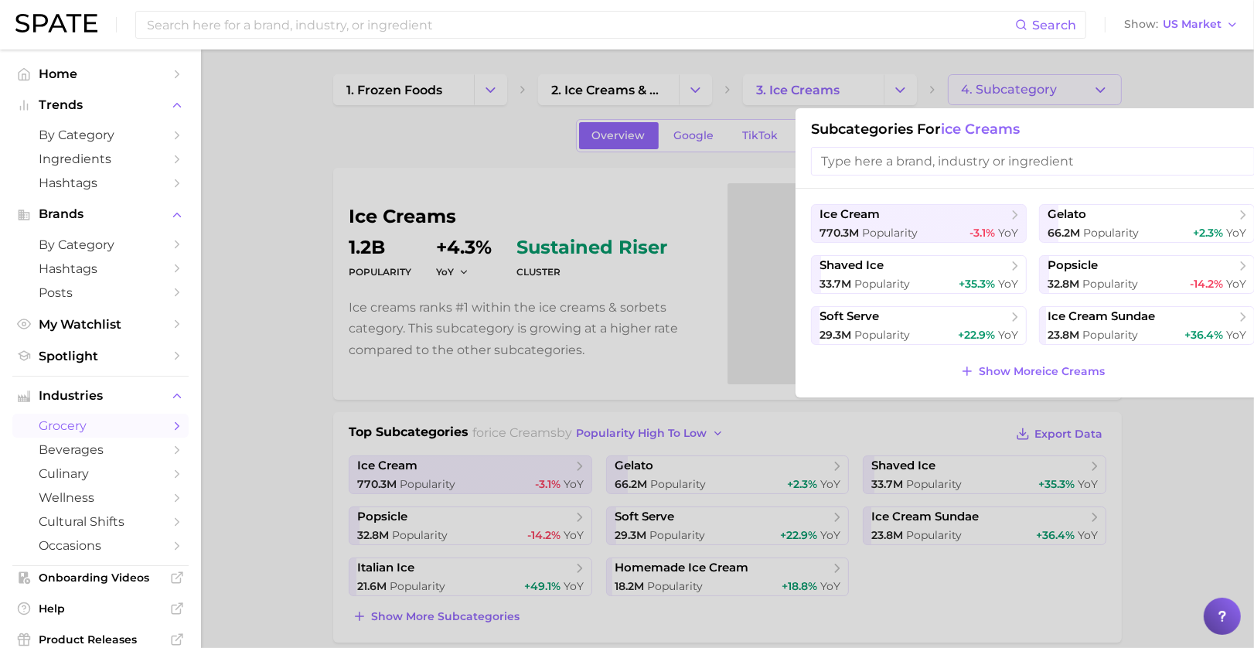
click at [952, 82] on div at bounding box center [627, 324] width 1254 height 648
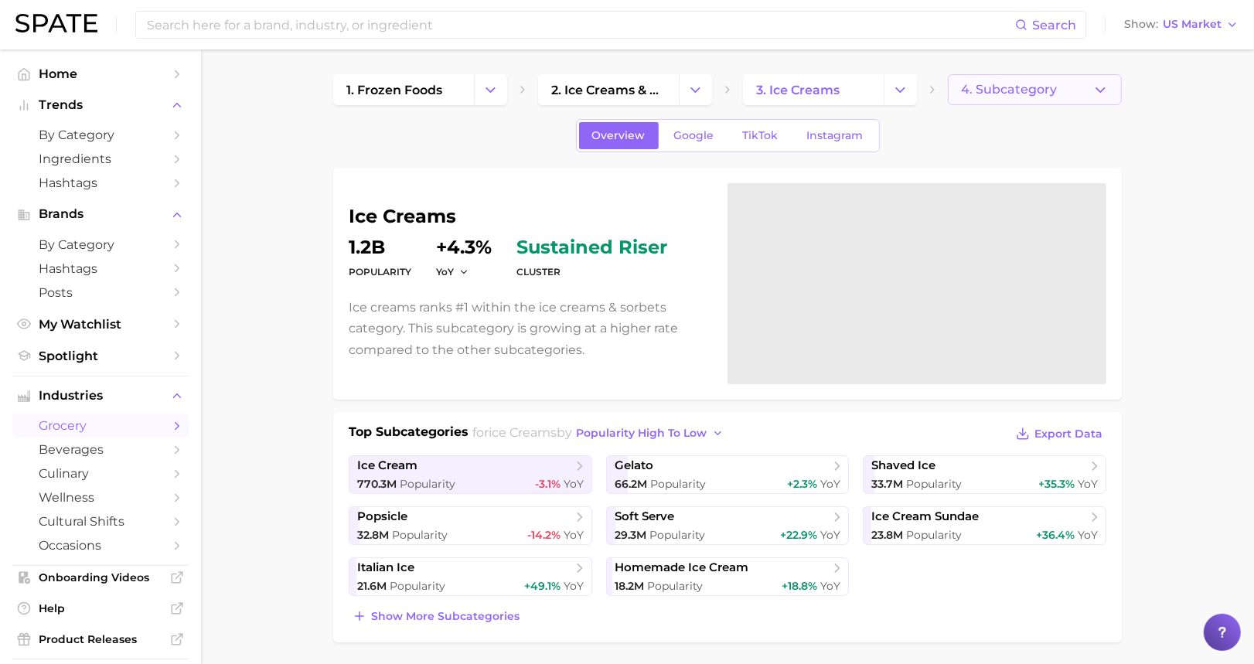
click at [952, 82] on button "4. Subcategory" at bounding box center [1035, 89] width 174 height 31
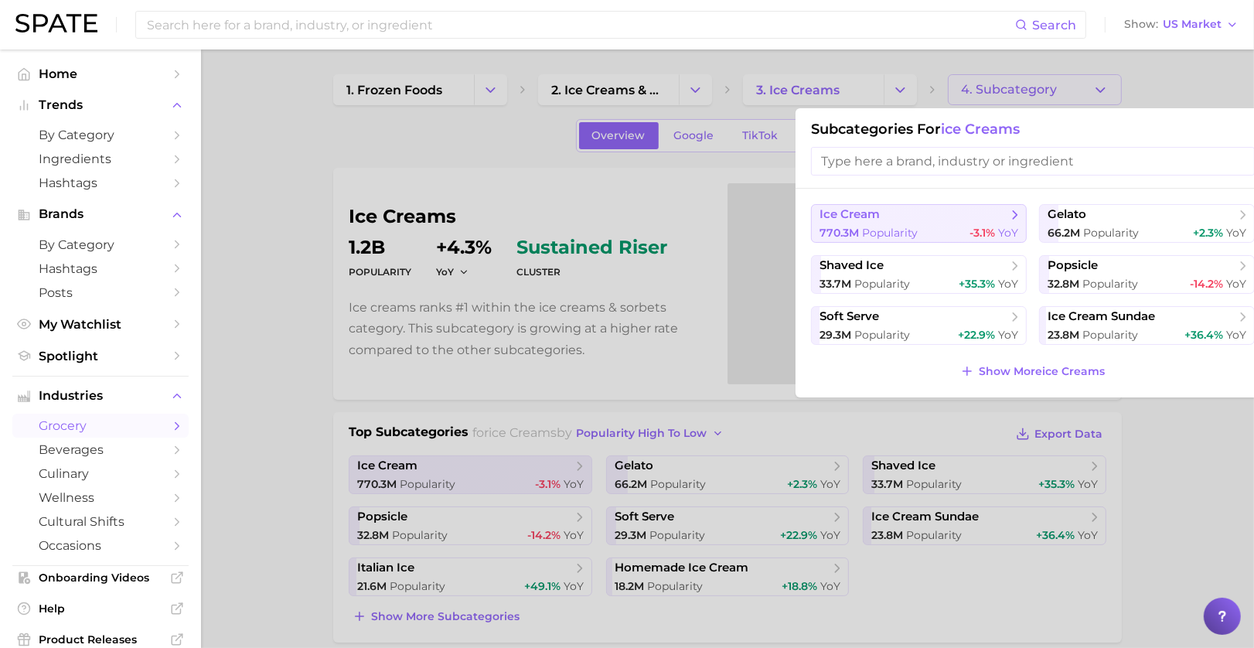
click at [865, 223] on span "ice cream" at bounding box center [914, 214] width 188 height 15
